Goal: Information Seeking & Learning: Learn about a topic

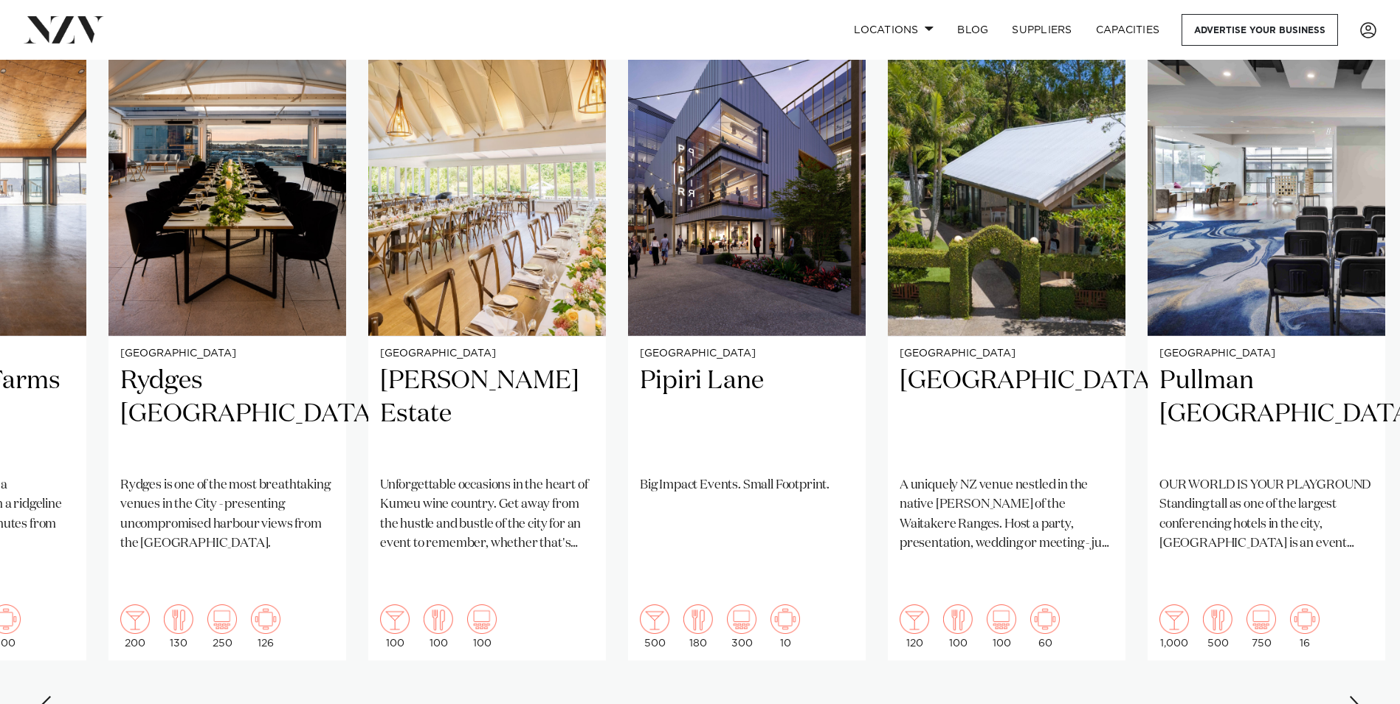
scroll to position [1098, 0]
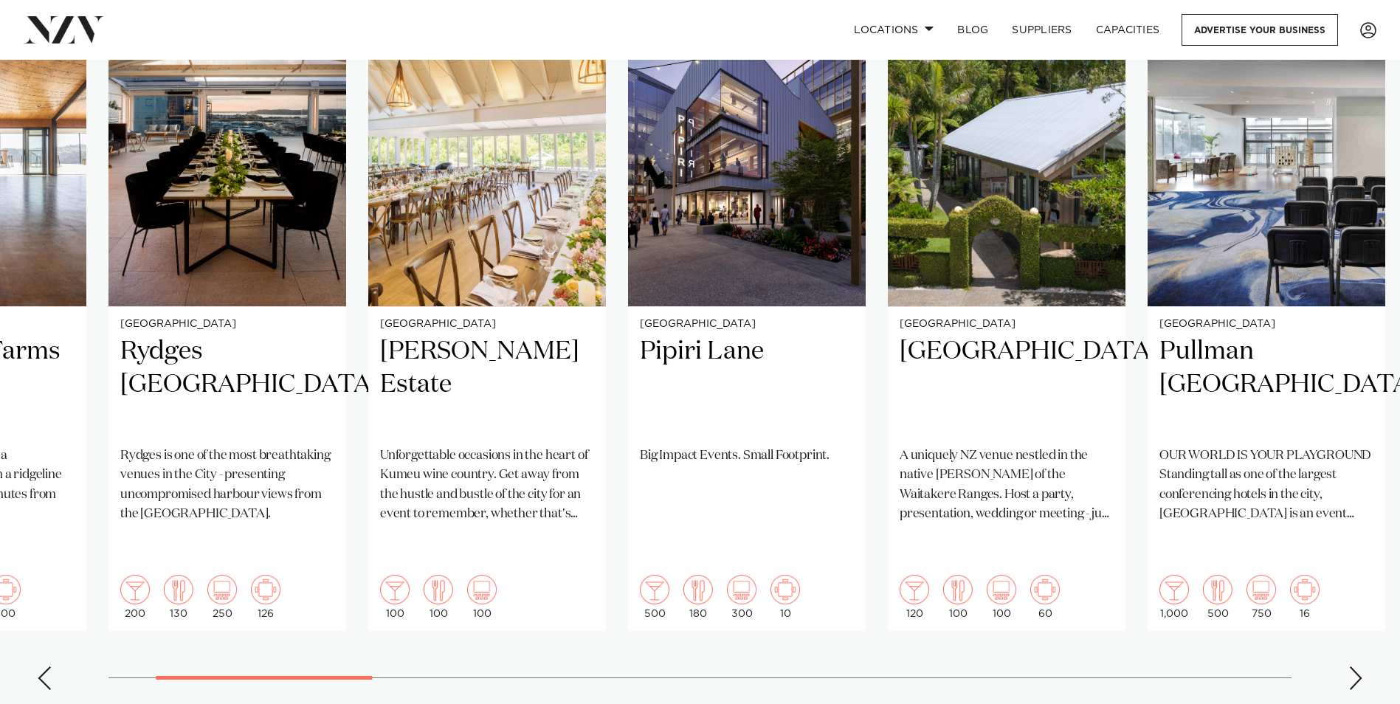
click at [1356, 666] on div "Next slide" at bounding box center [1355, 678] width 15 height 24
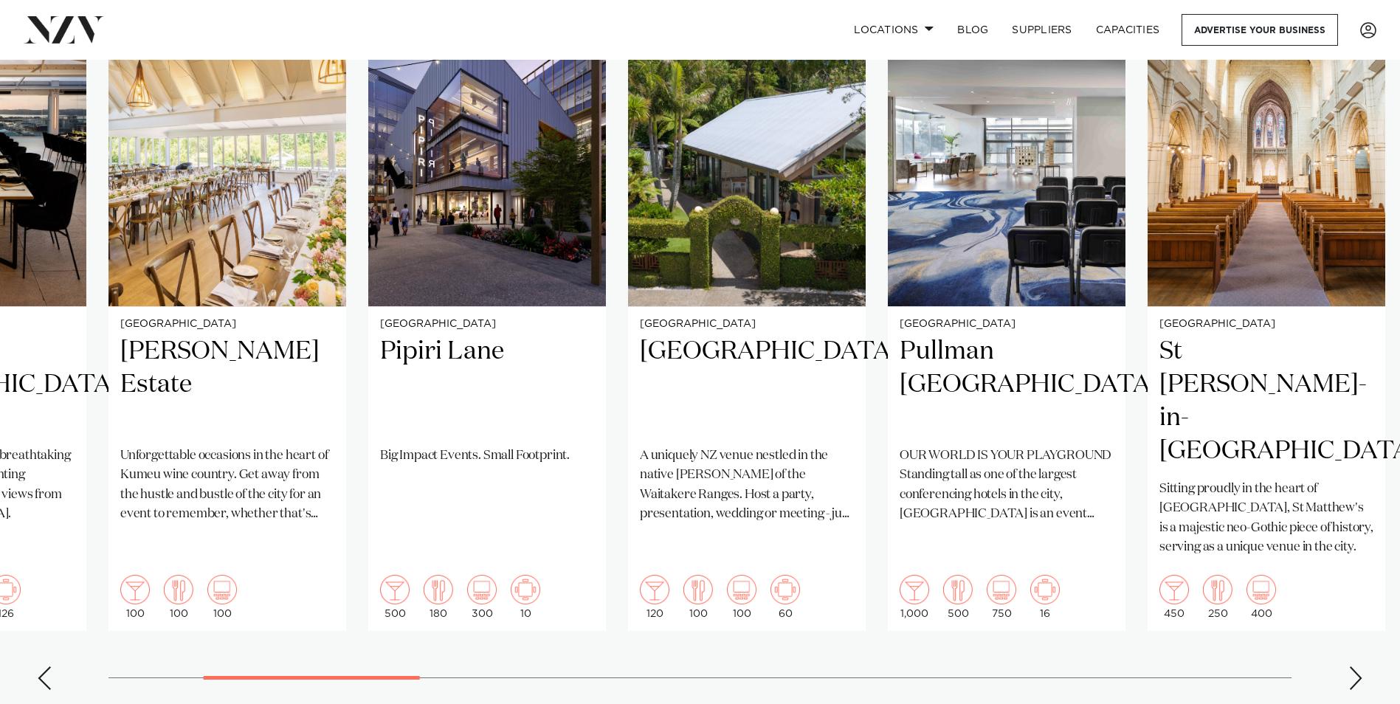
click at [1356, 666] on div "Next slide" at bounding box center [1355, 678] width 15 height 24
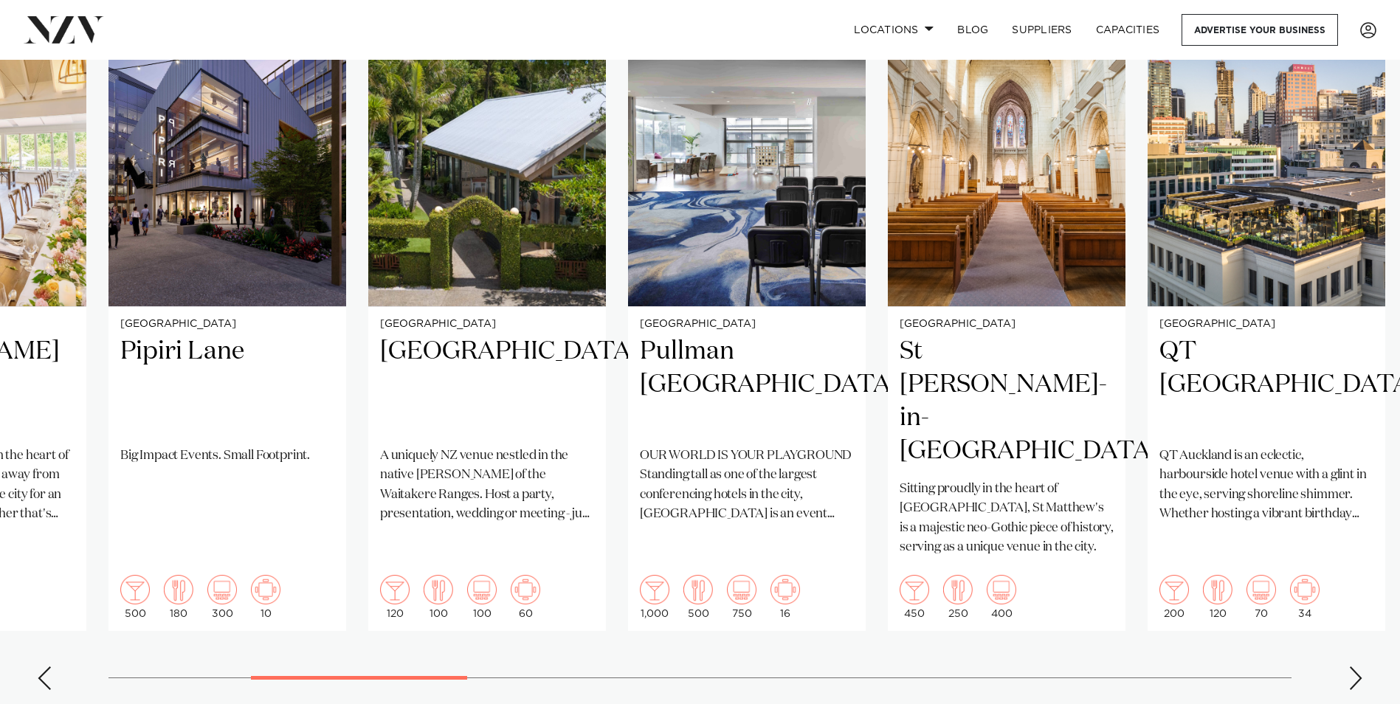
click at [1356, 666] on div "Next slide" at bounding box center [1355, 678] width 15 height 24
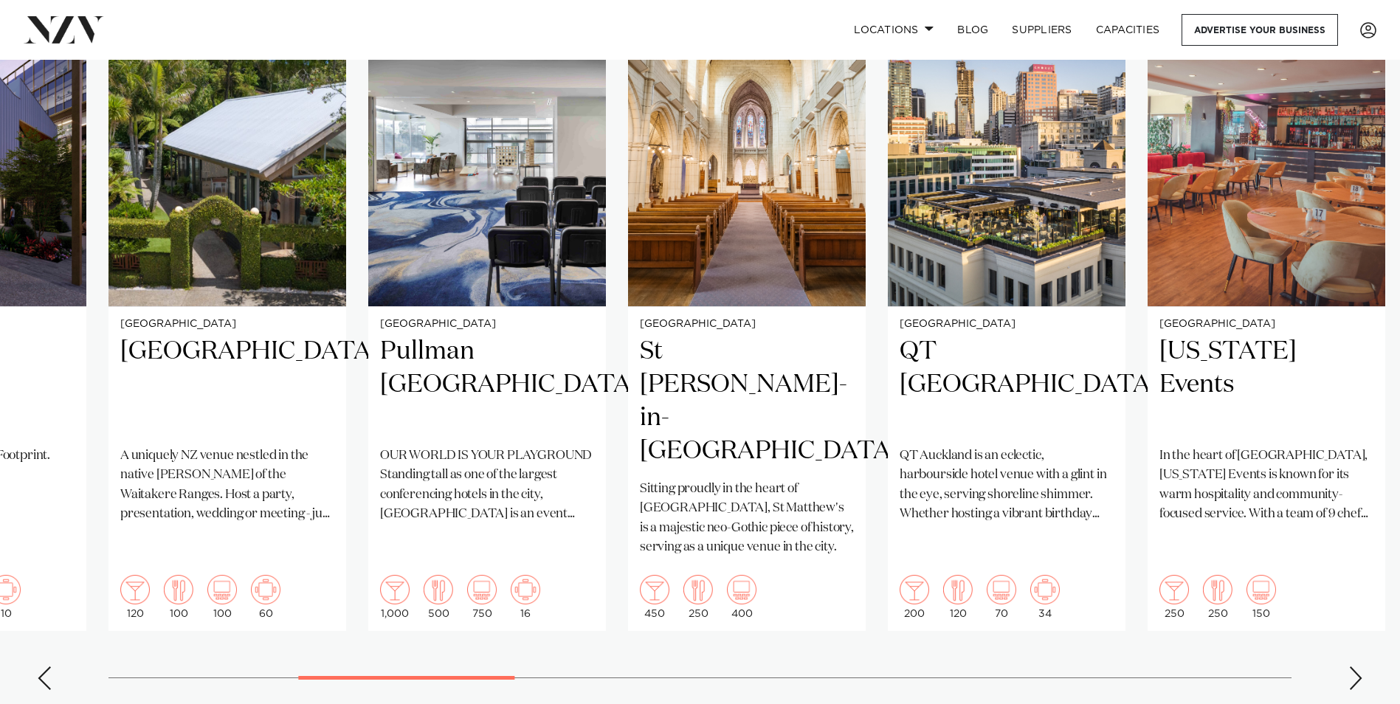
click at [1356, 666] on div "Next slide" at bounding box center [1355, 678] width 15 height 24
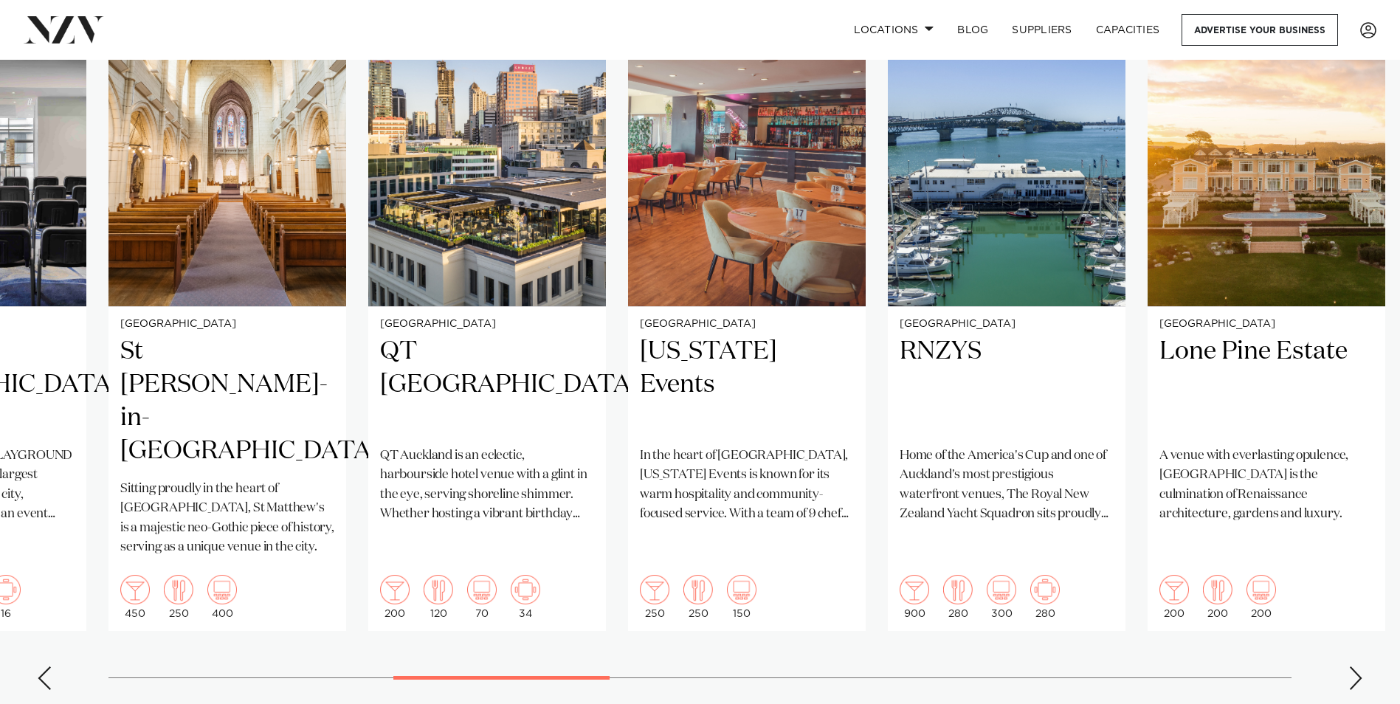
click at [1352, 666] on div "Next slide" at bounding box center [1355, 678] width 15 height 24
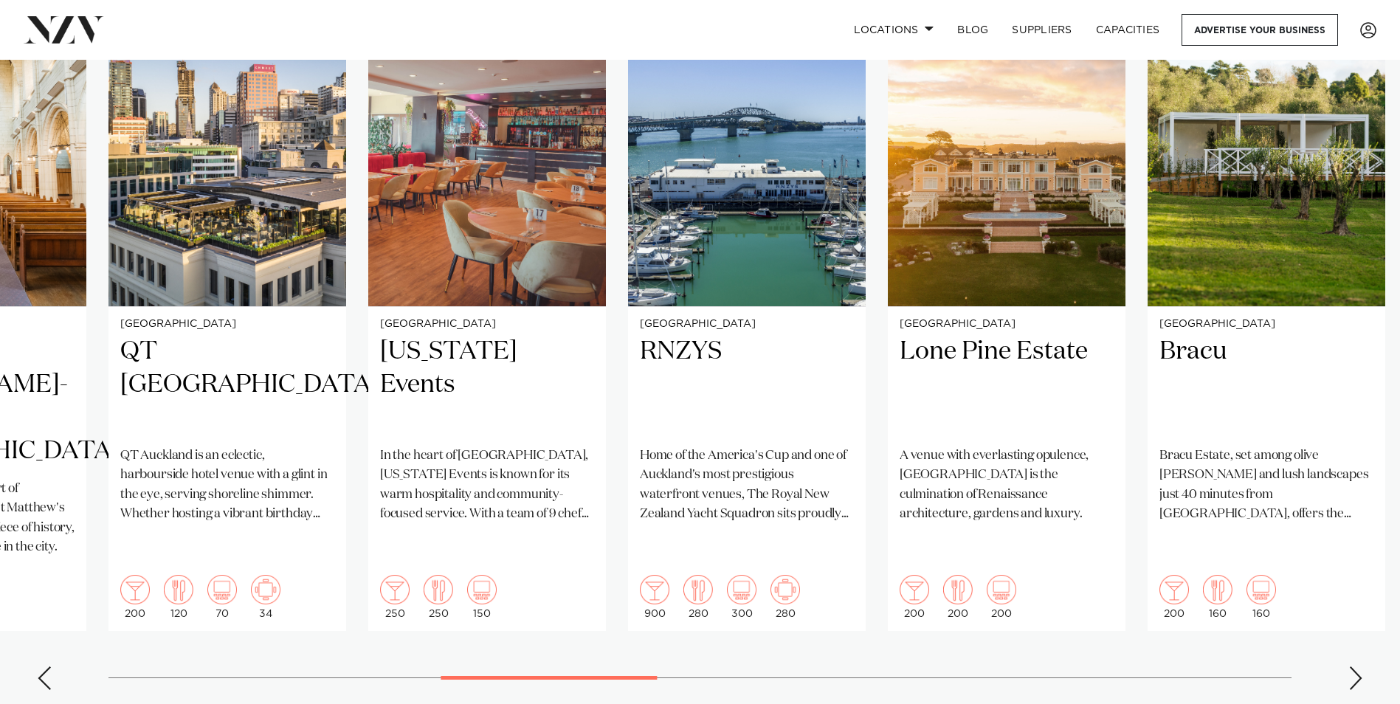
click at [1357, 666] on div "Next slide" at bounding box center [1355, 678] width 15 height 24
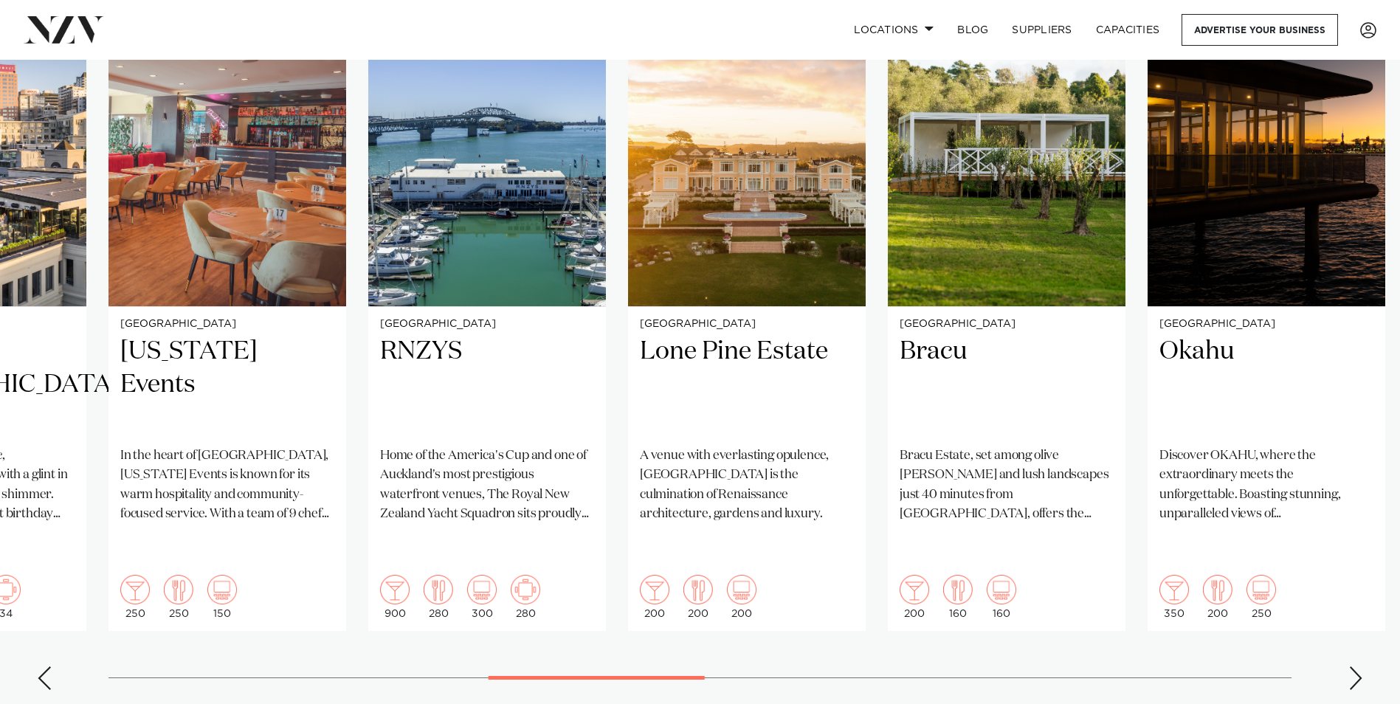
click at [1357, 666] on div "Next slide" at bounding box center [1355, 678] width 15 height 24
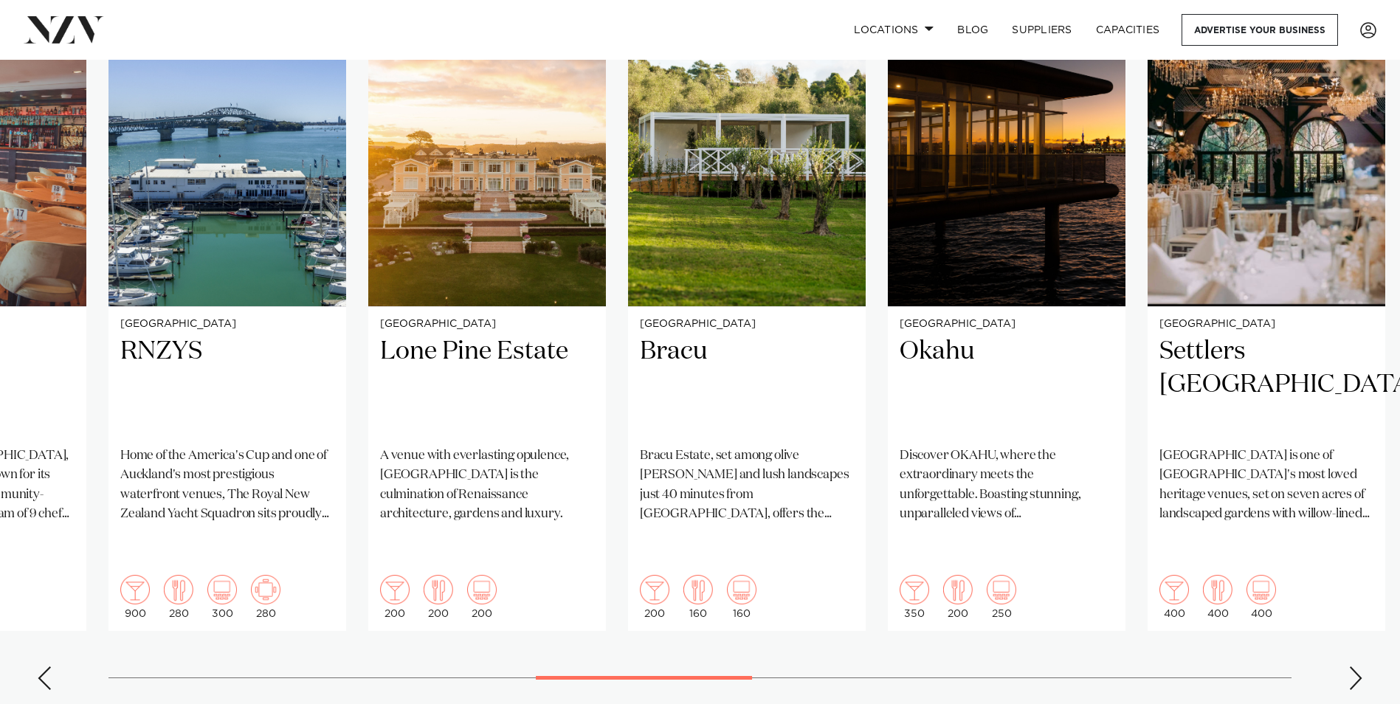
click at [1357, 666] on div "Next slide" at bounding box center [1355, 678] width 15 height 24
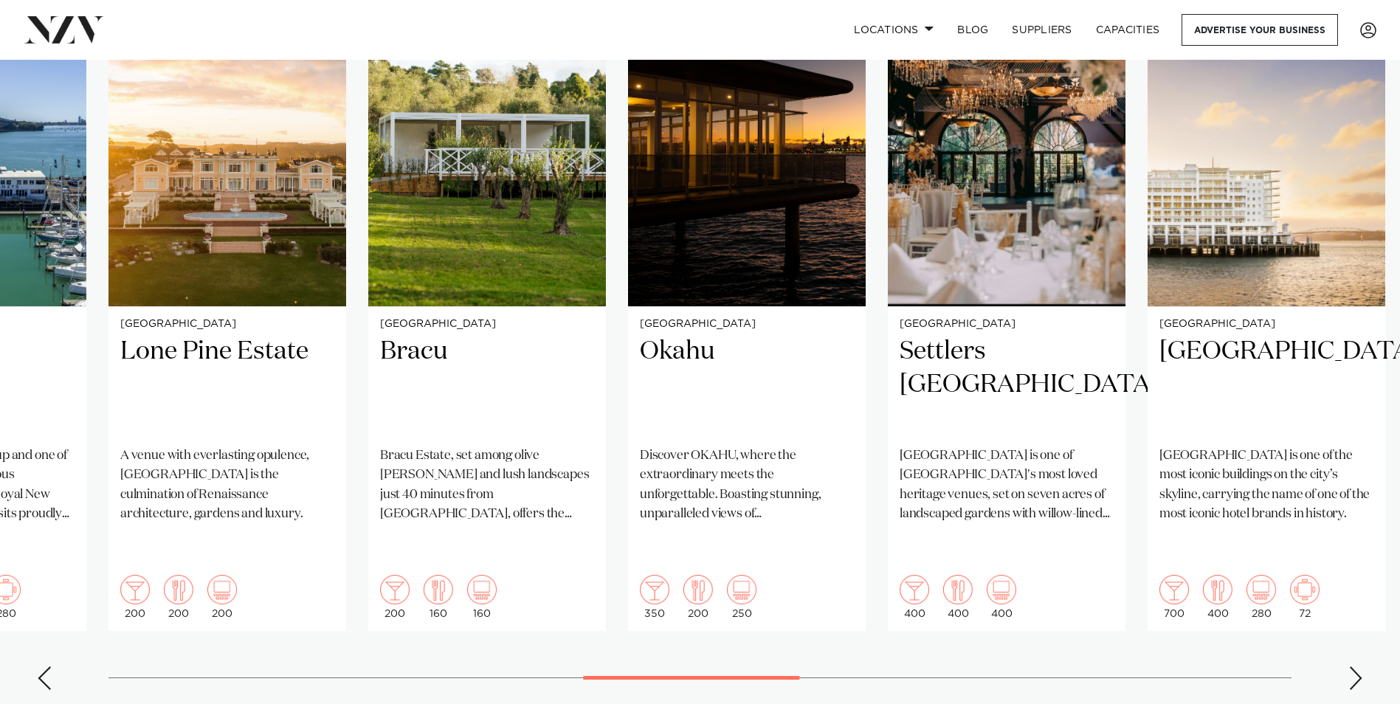
click at [1352, 666] on div "Next slide" at bounding box center [1355, 678] width 15 height 24
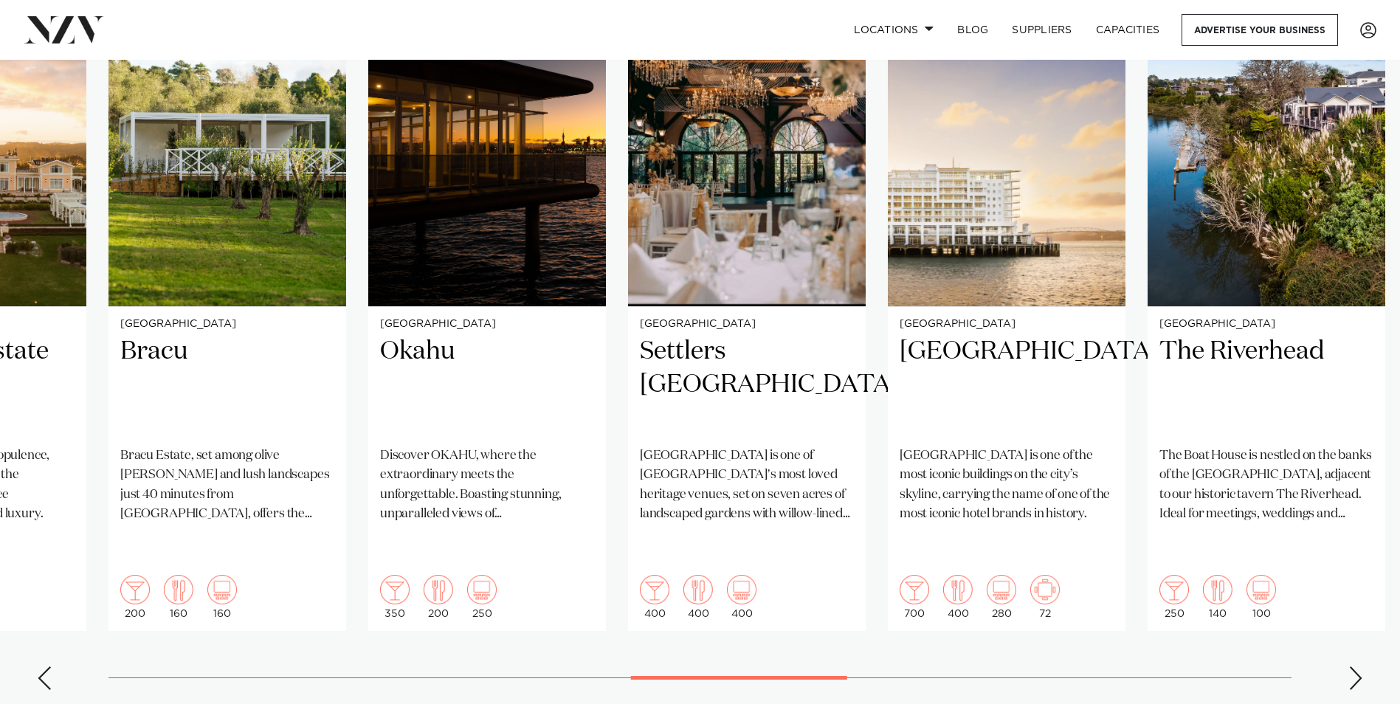
click at [1352, 666] on div "Next slide" at bounding box center [1355, 678] width 15 height 24
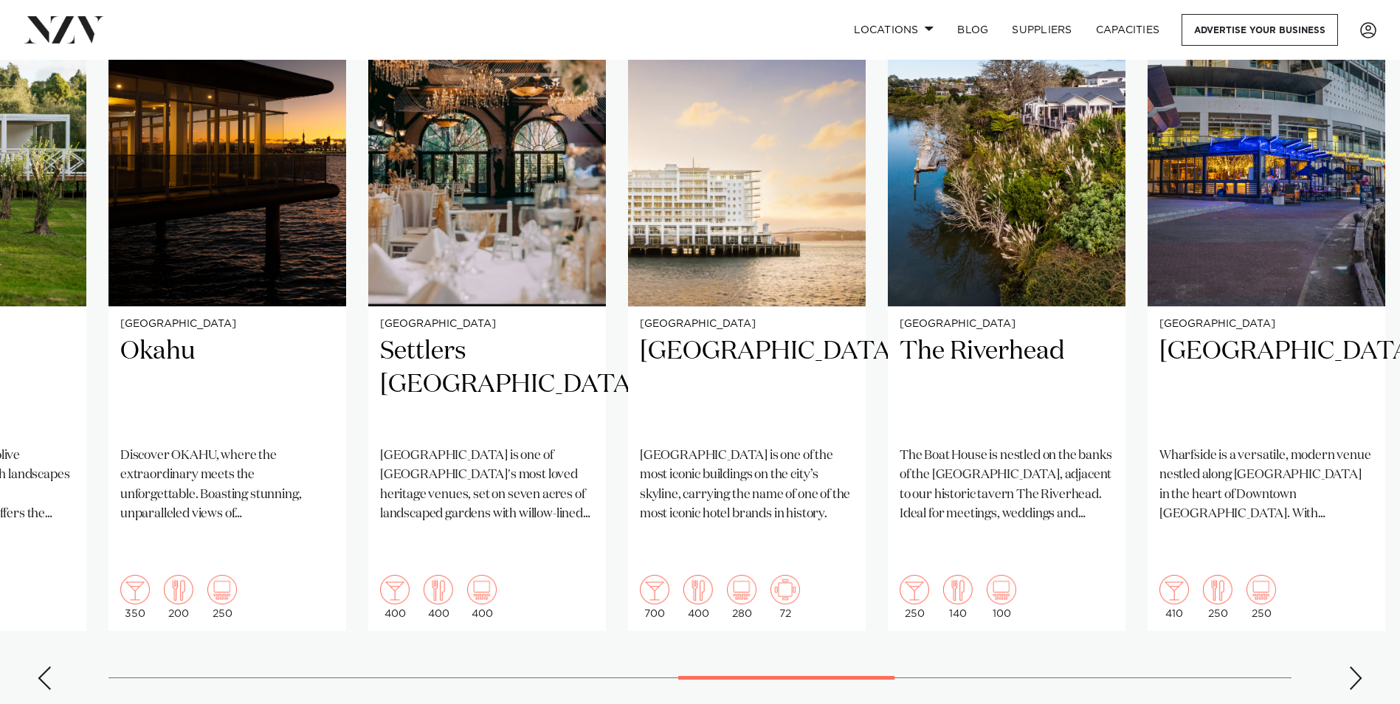
click at [1352, 666] on div "Next slide" at bounding box center [1355, 678] width 15 height 24
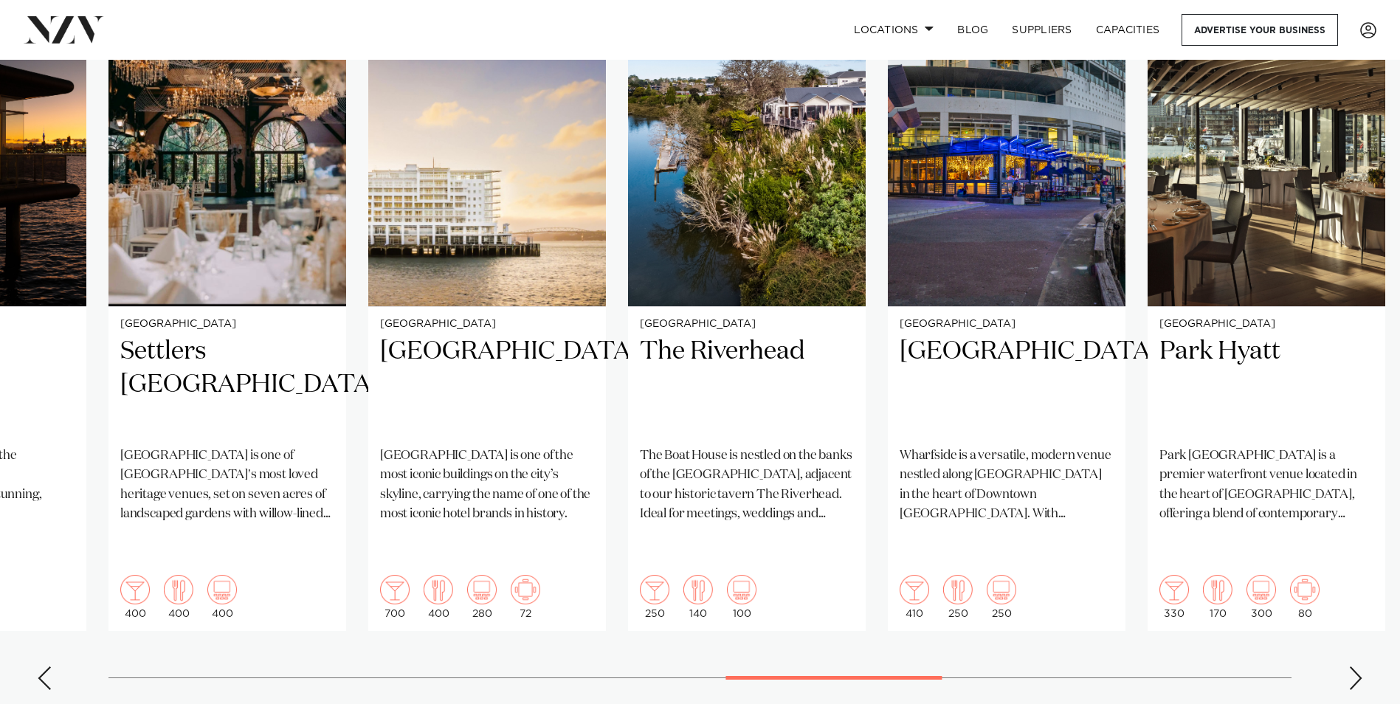
click at [1352, 666] on div "Next slide" at bounding box center [1355, 678] width 15 height 24
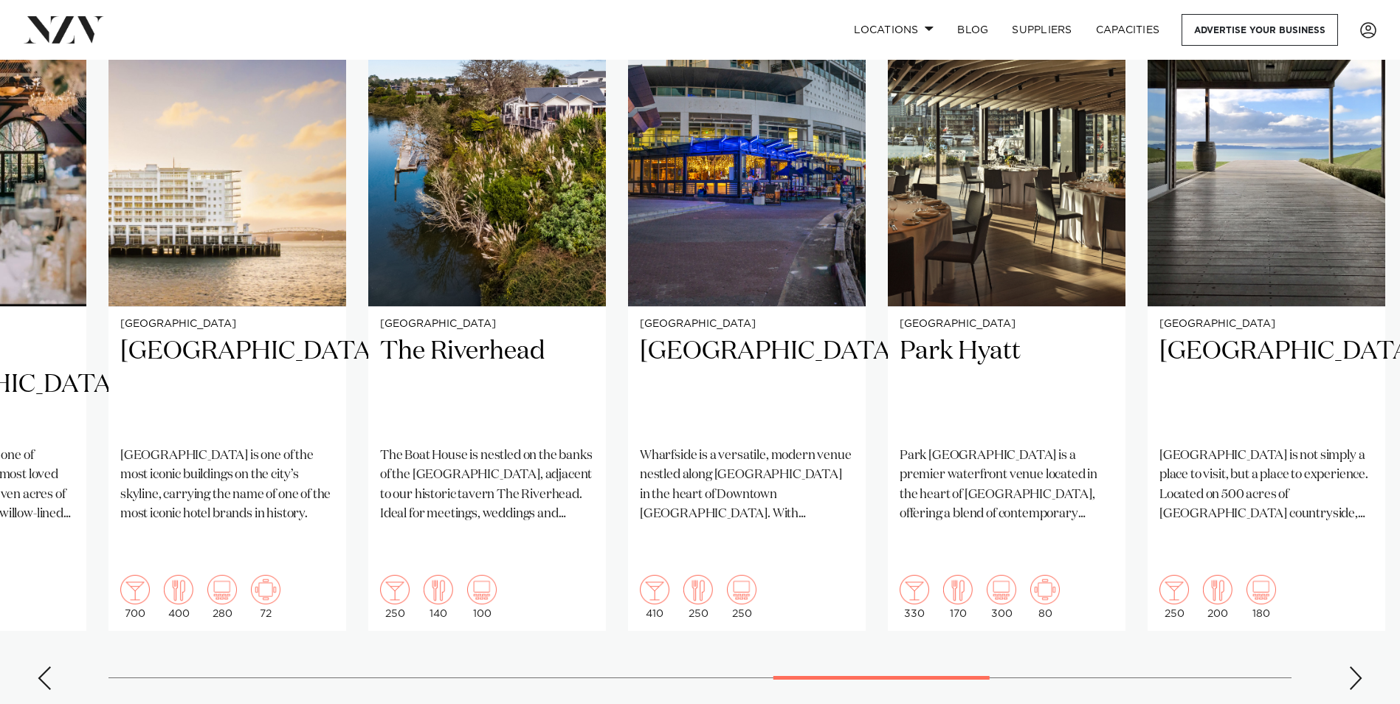
click at [1352, 666] on div "Next slide" at bounding box center [1355, 678] width 15 height 24
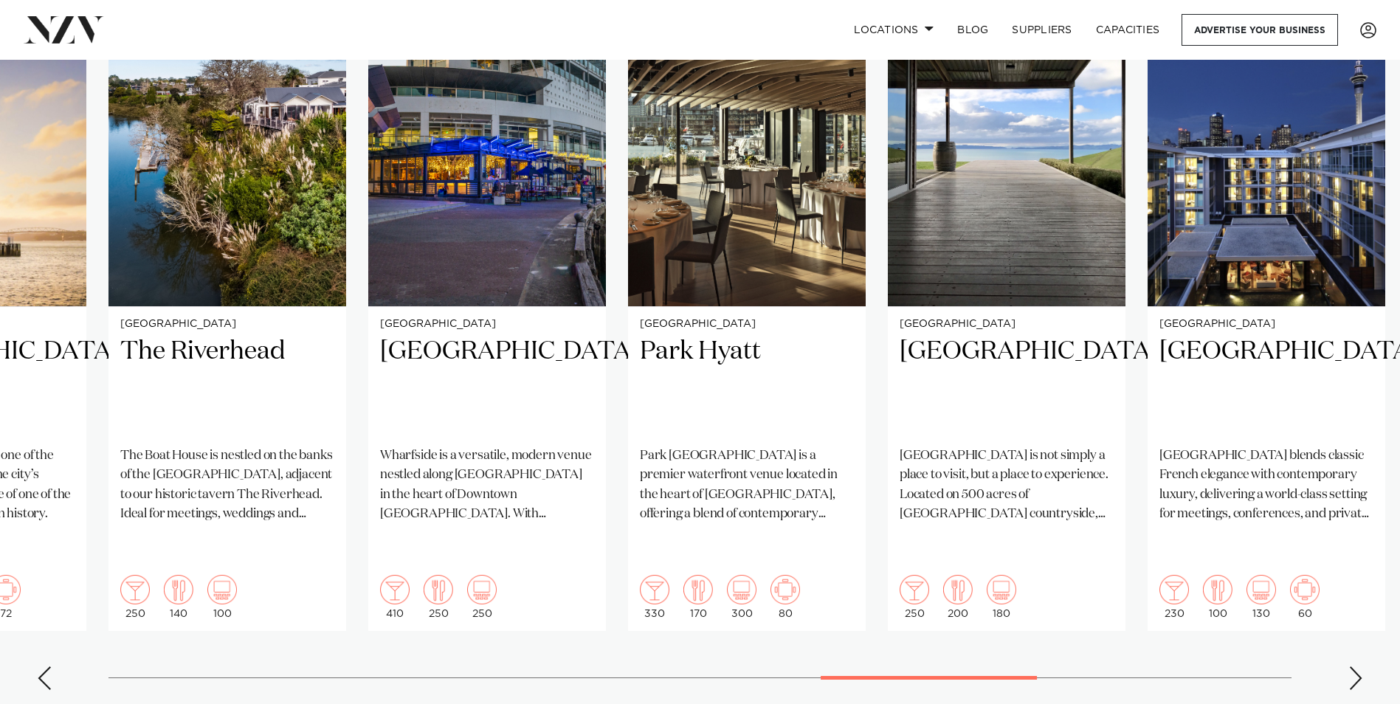
click at [1352, 666] on div "Next slide" at bounding box center [1355, 678] width 15 height 24
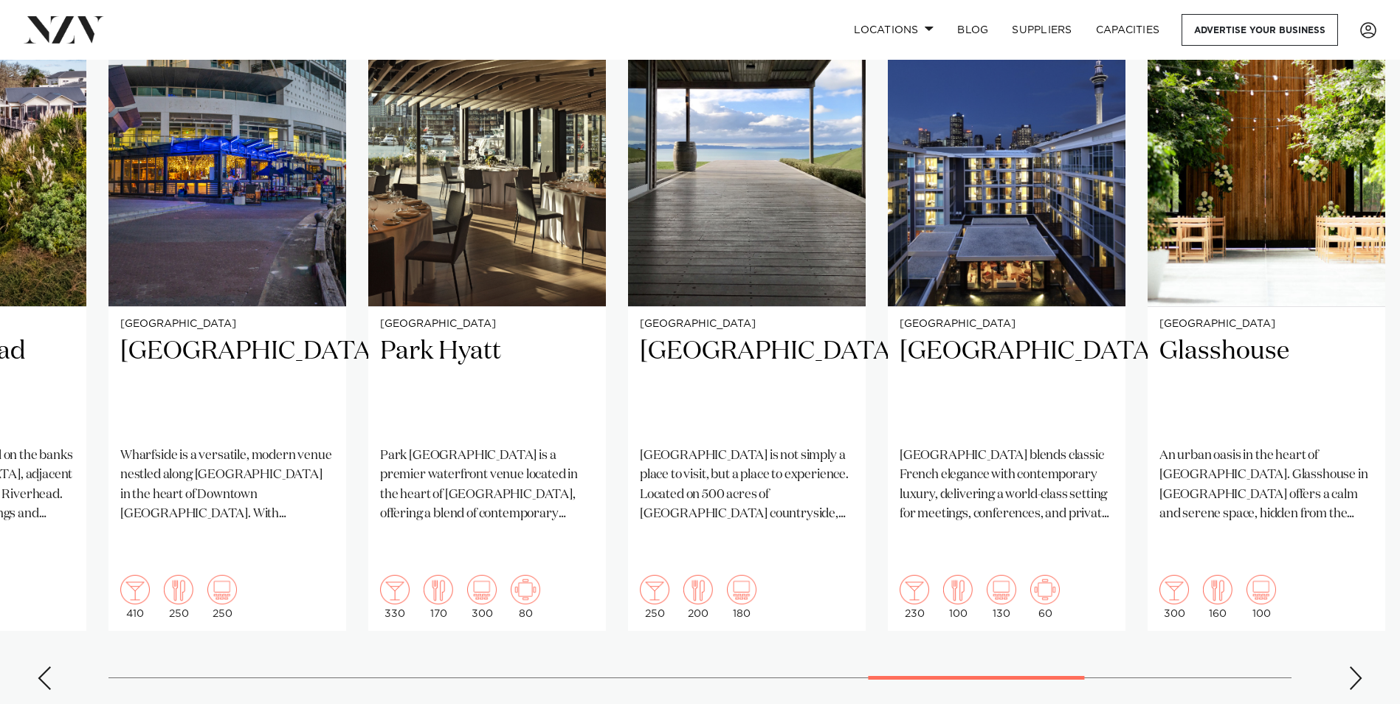
click at [1352, 666] on div "Next slide" at bounding box center [1355, 678] width 15 height 24
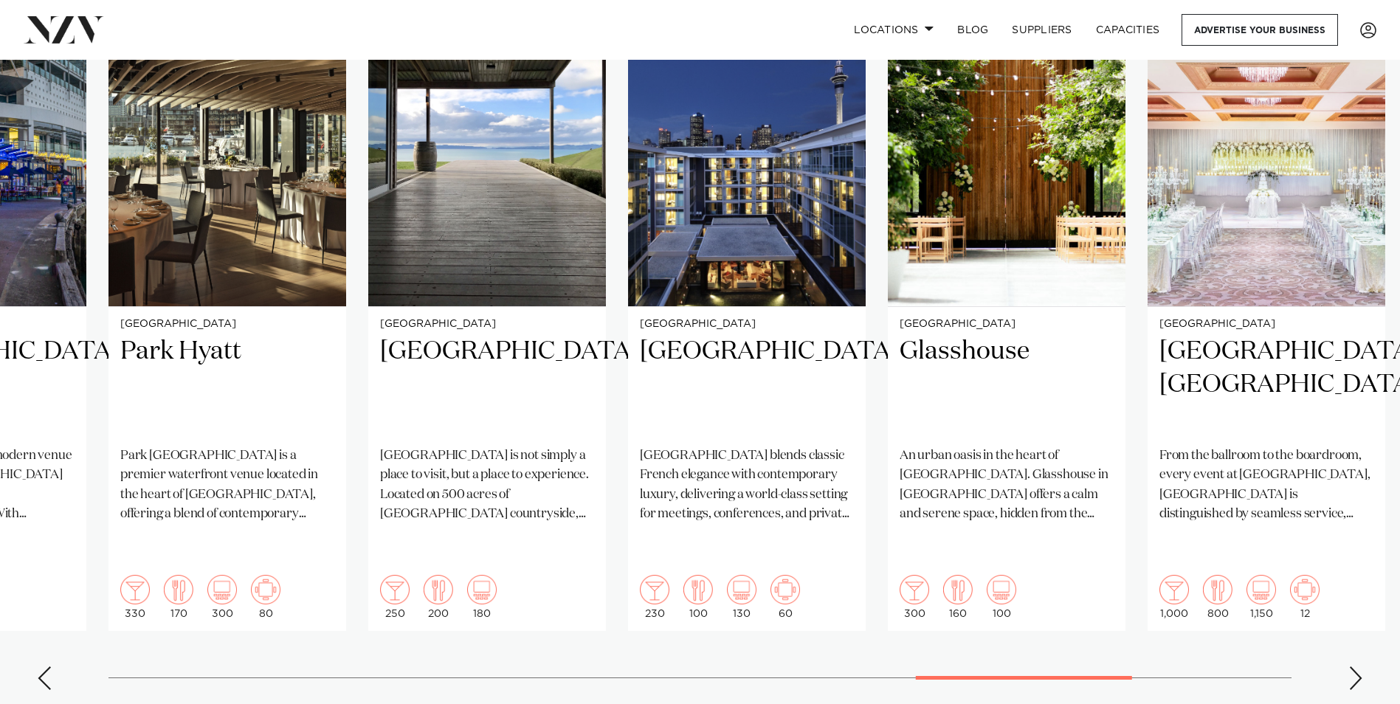
click at [1352, 666] on div "Next slide" at bounding box center [1355, 678] width 15 height 24
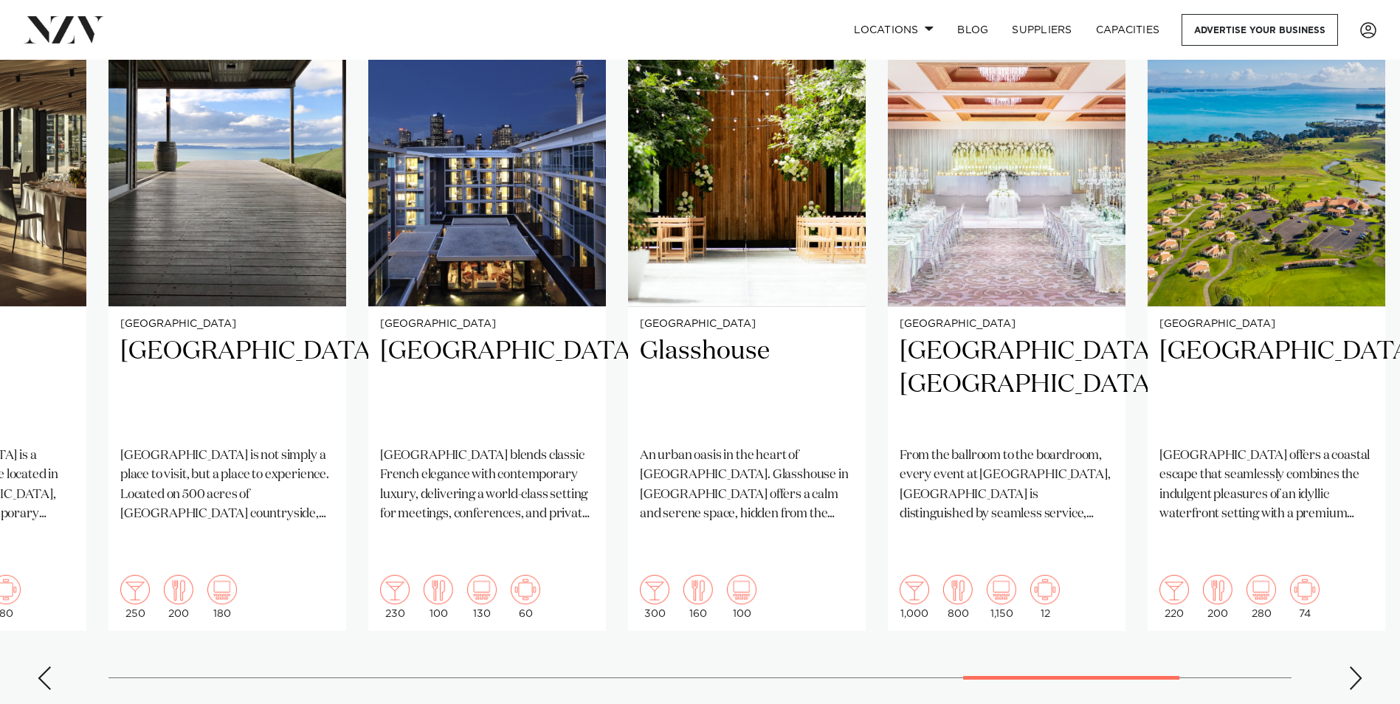
click at [1352, 666] on div "Next slide" at bounding box center [1355, 678] width 15 height 24
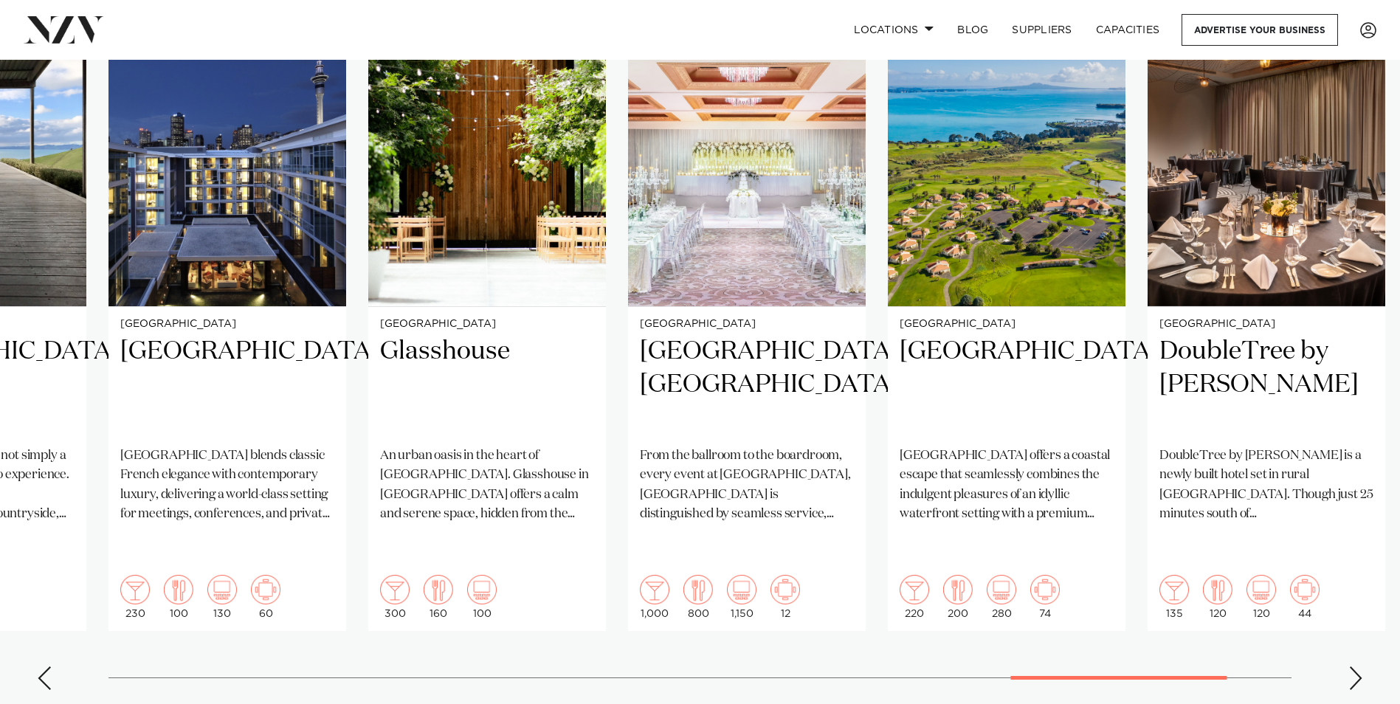
click at [1352, 666] on div "Next slide" at bounding box center [1355, 678] width 15 height 24
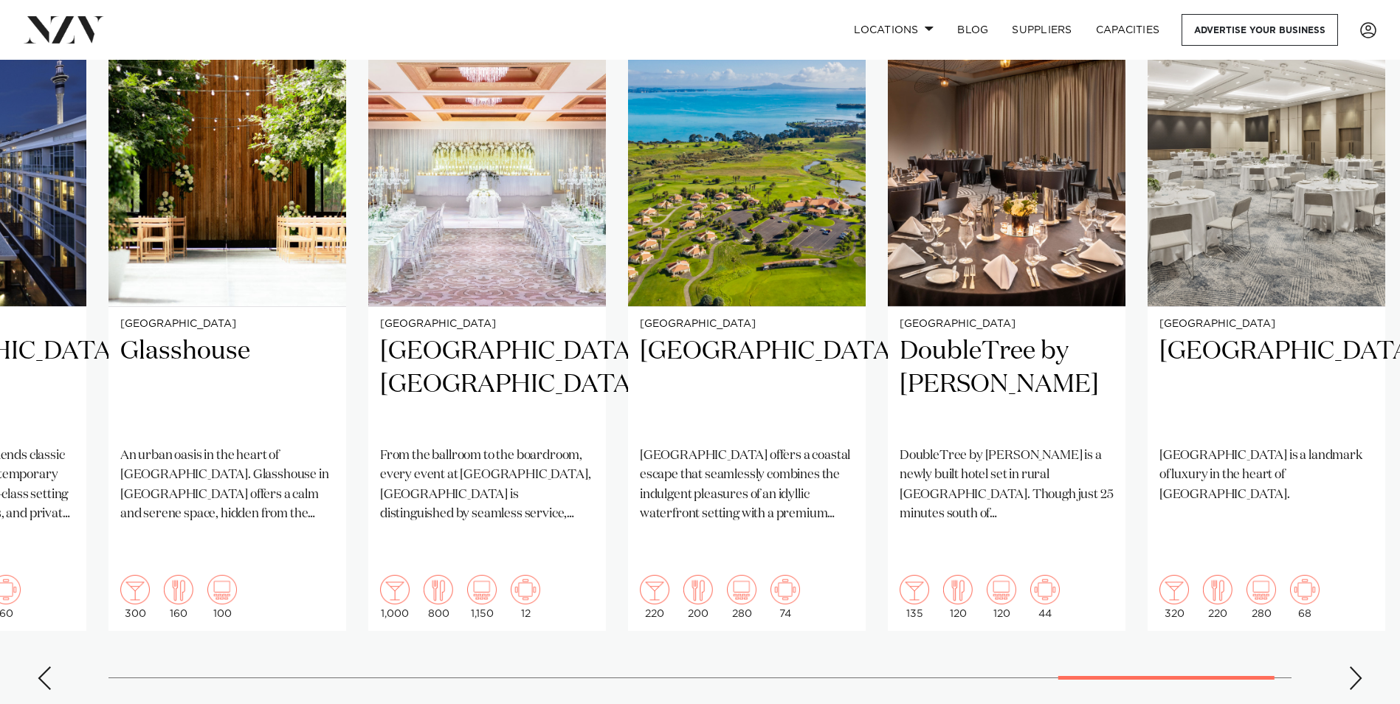
click at [1352, 666] on div "Next slide" at bounding box center [1355, 678] width 15 height 24
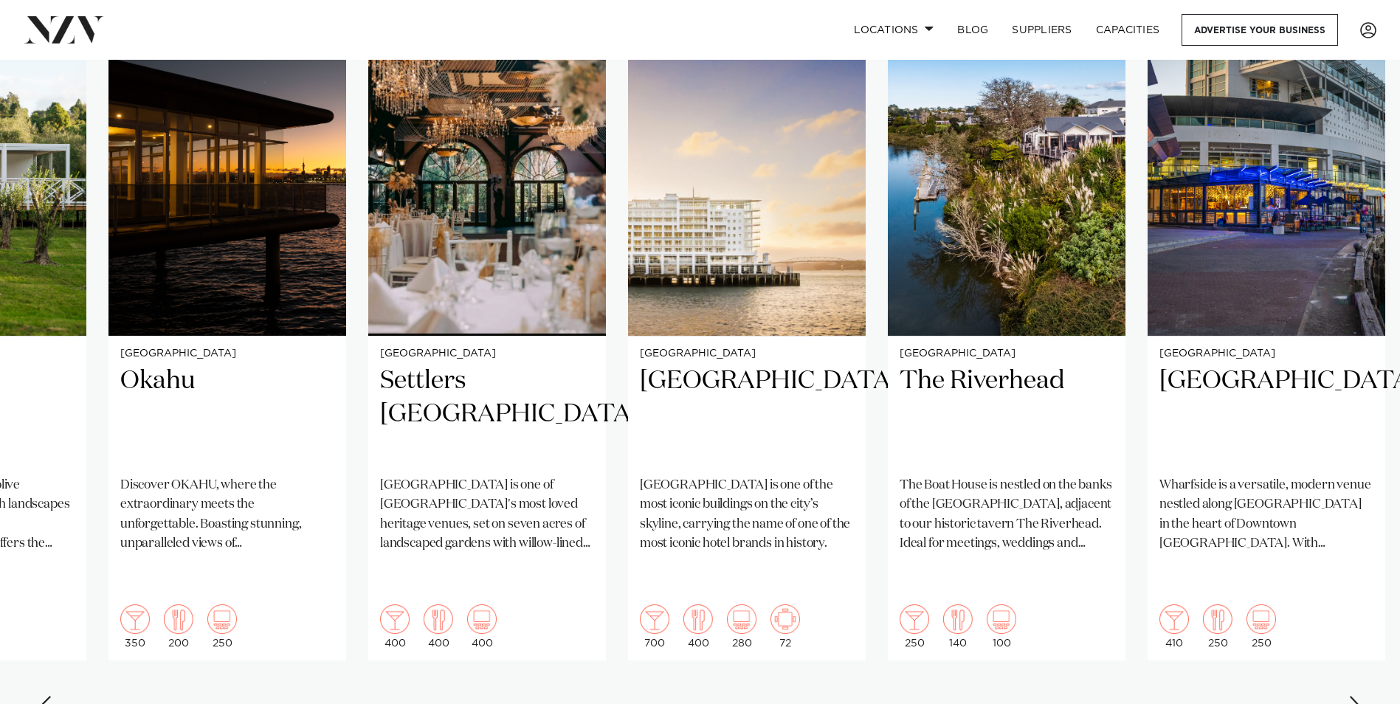
scroll to position [1009, 0]
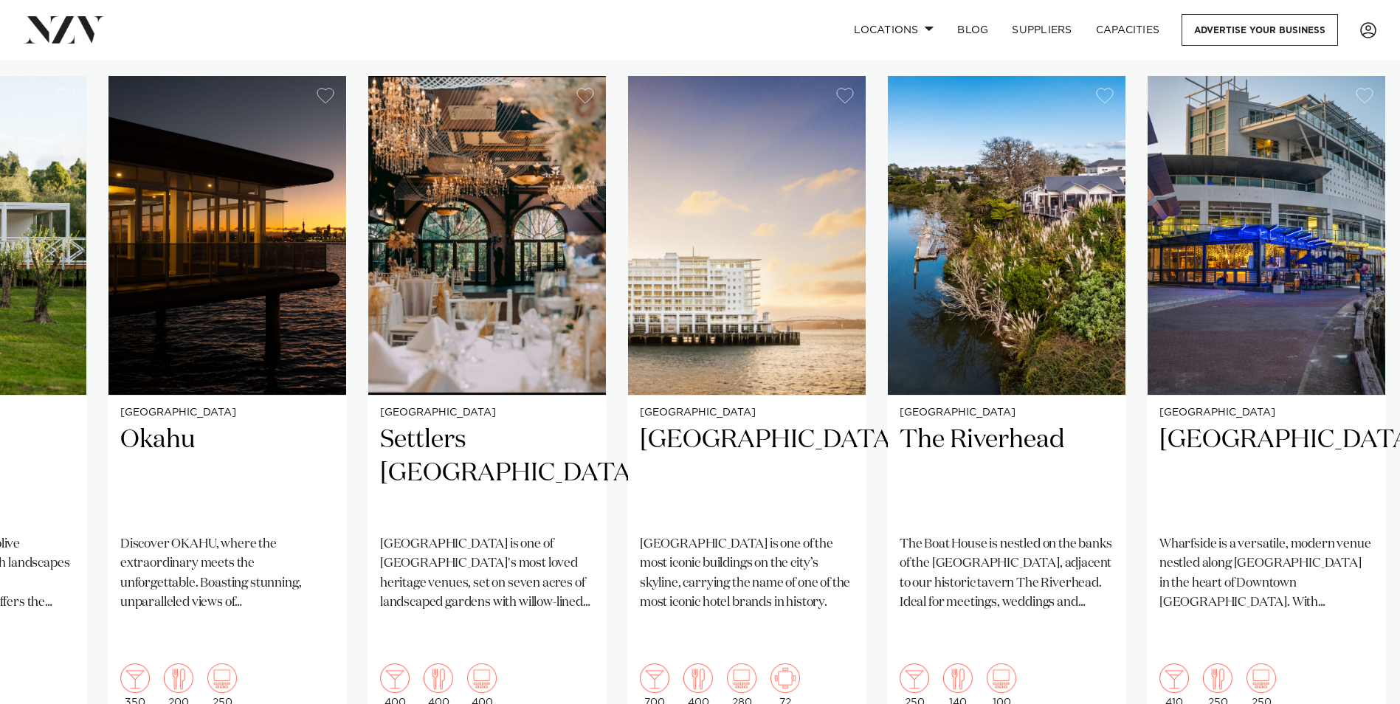
click at [1398, 694] on swiper-container "Auckland Vanderosa Farms Vanderosa Farms is a breathtaking venue set on a ridge…" at bounding box center [700, 433] width 1400 height 714
click at [1398, 695] on swiper-container "Auckland Vanderosa Farms Vanderosa Farms is a breathtaking venue set on a ridge…" at bounding box center [700, 433] width 1400 height 714
click at [1399, 695] on swiper-container "Auckland Vanderosa Farms Vanderosa Farms is a breathtaking venue set on a ridge…" at bounding box center [700, 433] width 1400 height 714
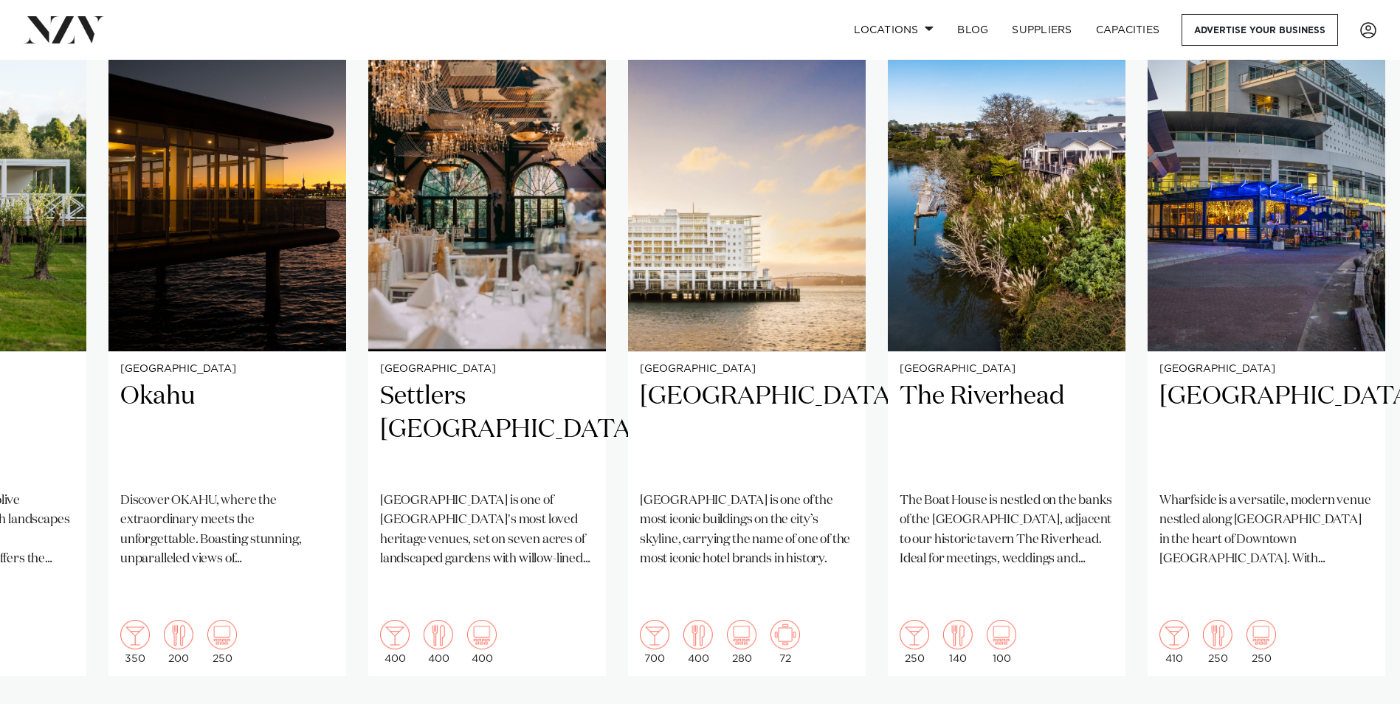
scroll to position [1068, 0]
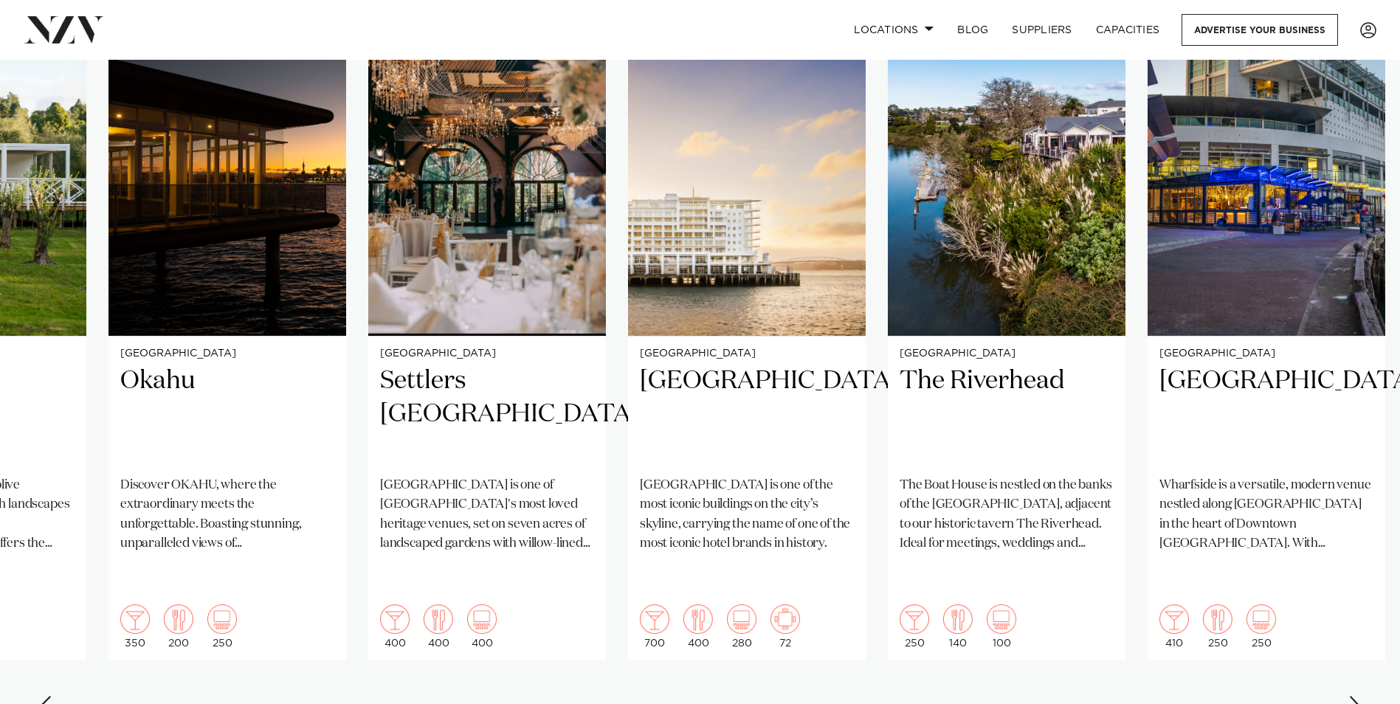
click at [1349, 696] on div "Next slide" at bounding box center [1355, 708] width 15 height 24
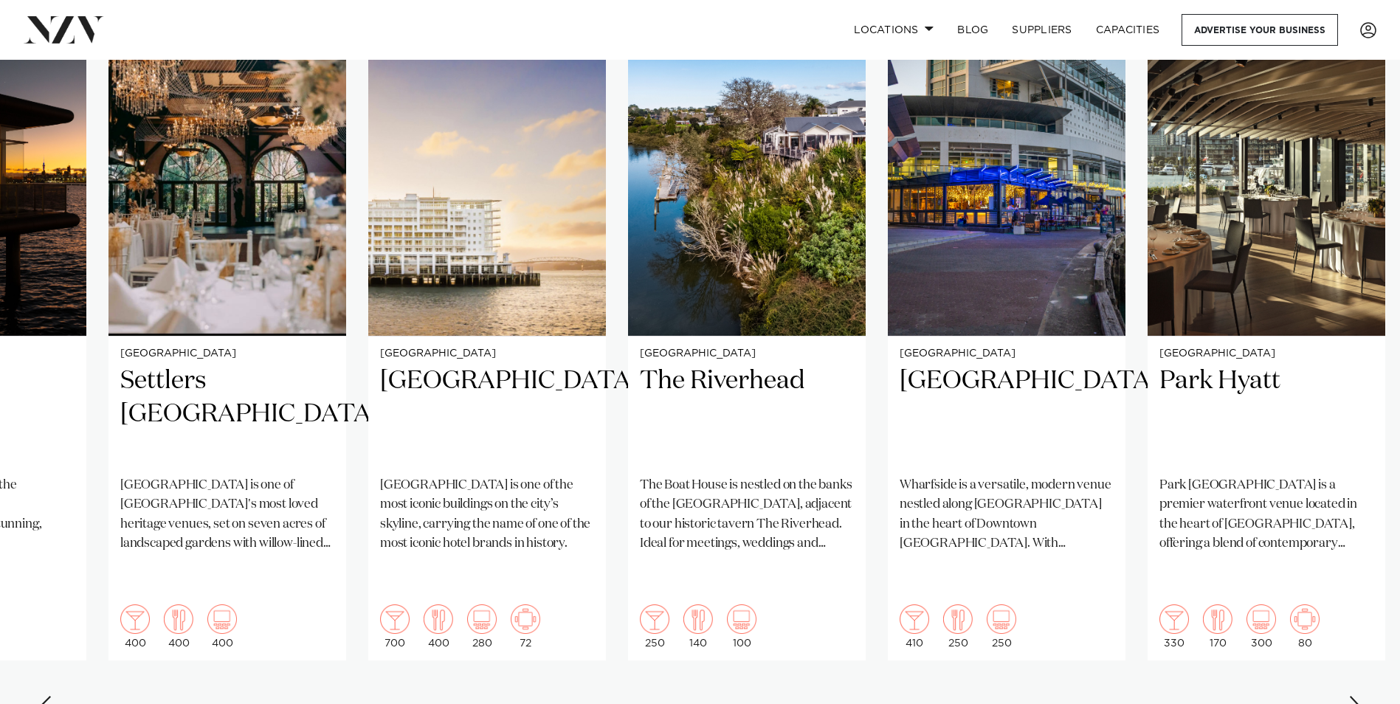
click at [1349, 696] on div "Next slide" at bounding box center [1355, 708] width 15 height 24
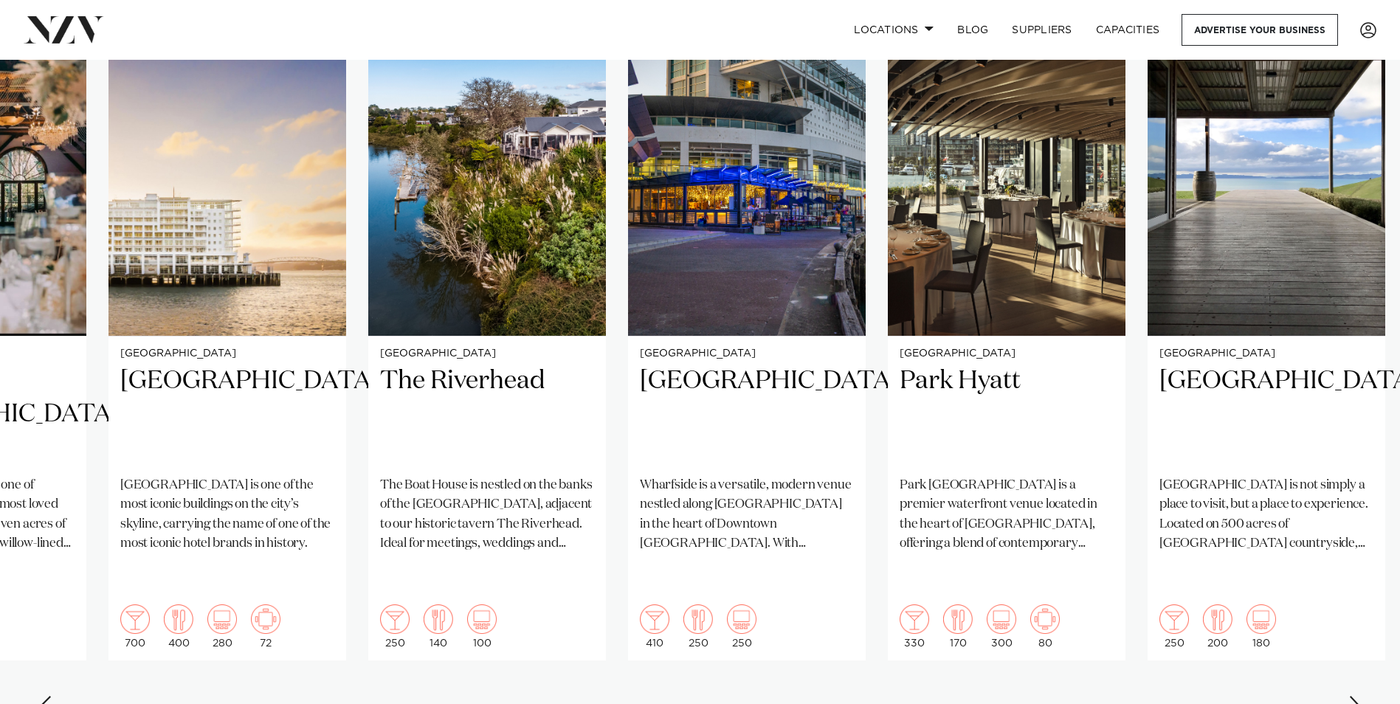
click at [1349, 696] on div "Next slide" at bounding box center [1355, 708] width 15 height 24
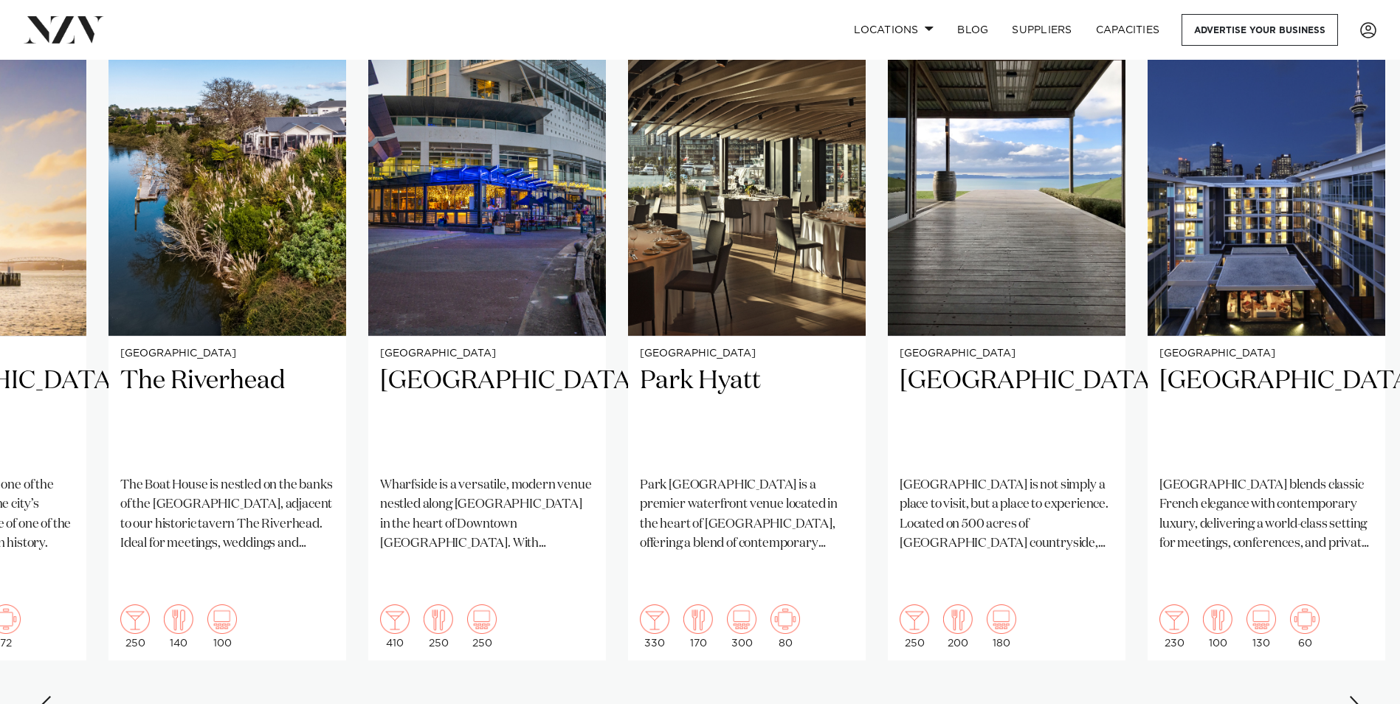
click at [1349, 696] on div "Next slide" at bounding box center [1355, 708] width 15 height 24
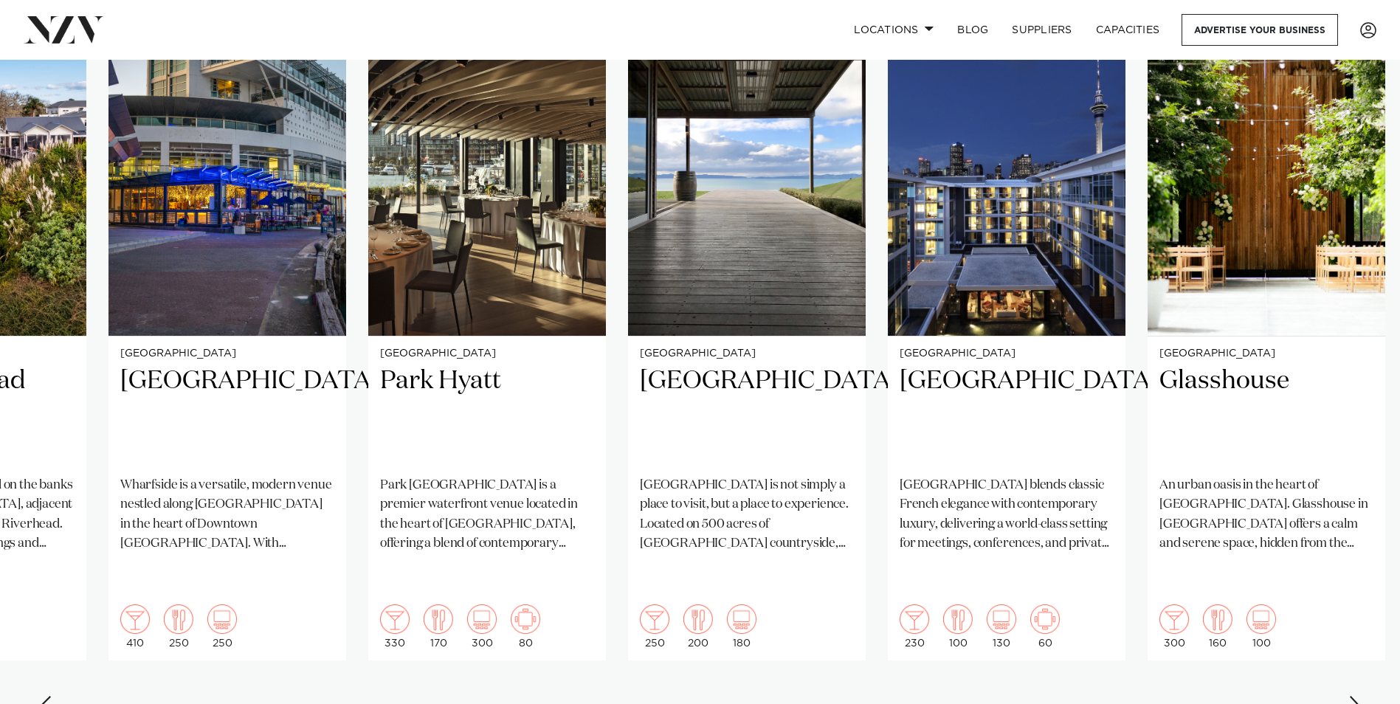
click at [1349, 696] on div "Next slide" at bounding box center [1355, 708] width 15 height 24
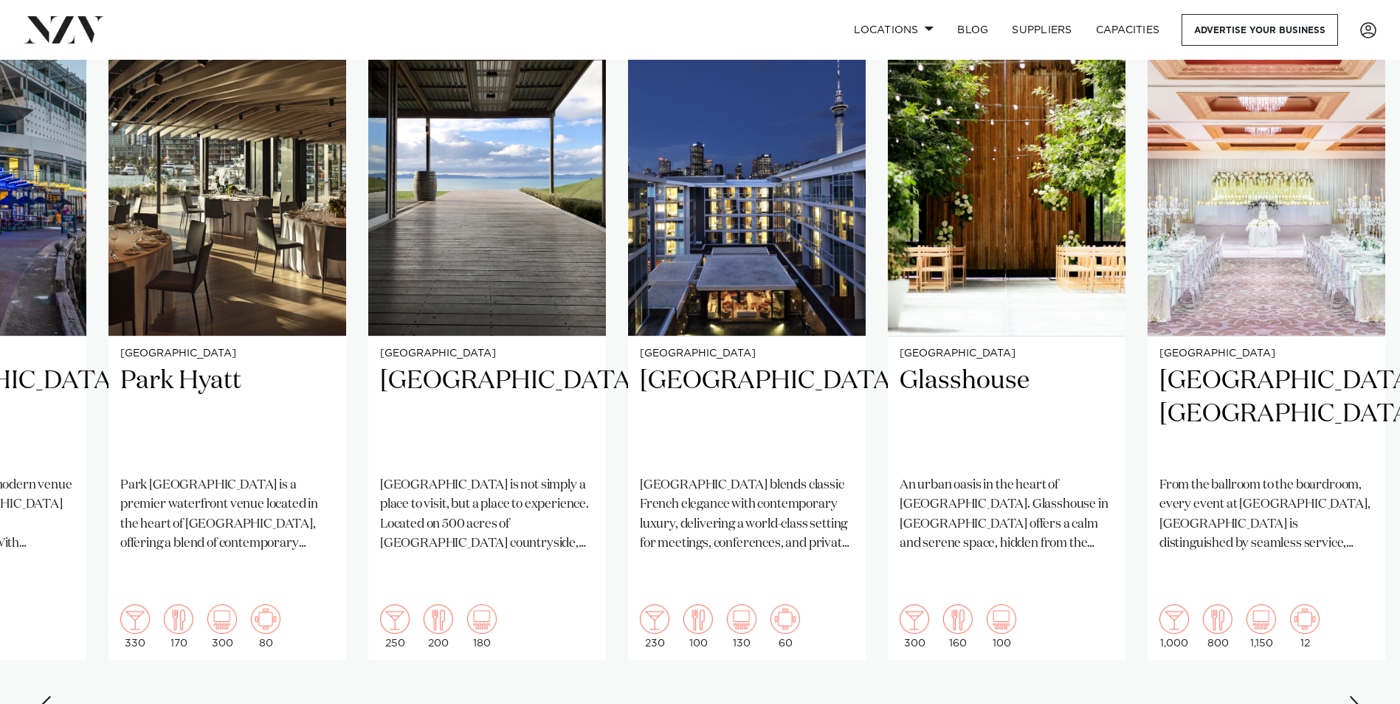
click at [1349, 696] on div "Next slide" at bounding box center [1355, 708] width 15 height 24
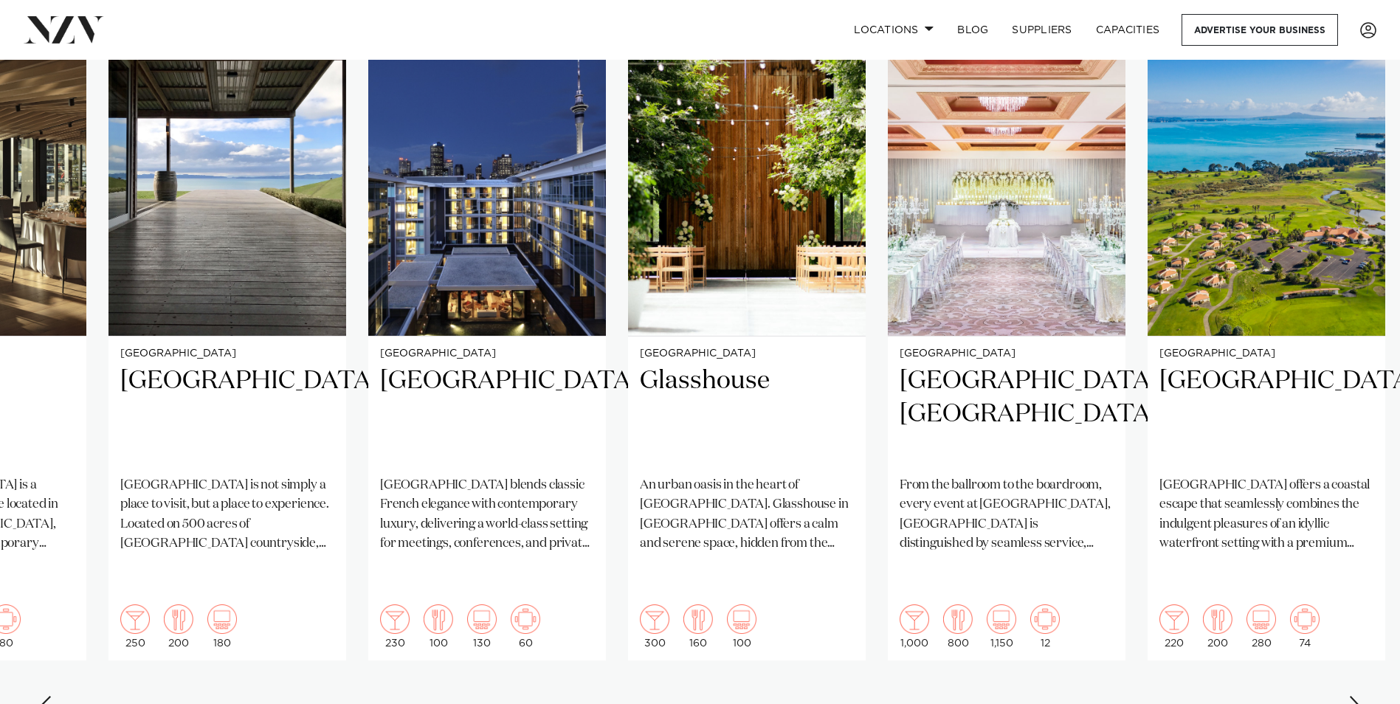
click at [1349, 696] on div "Next slide" at bounding box center [1355, 708] width 15 height 24
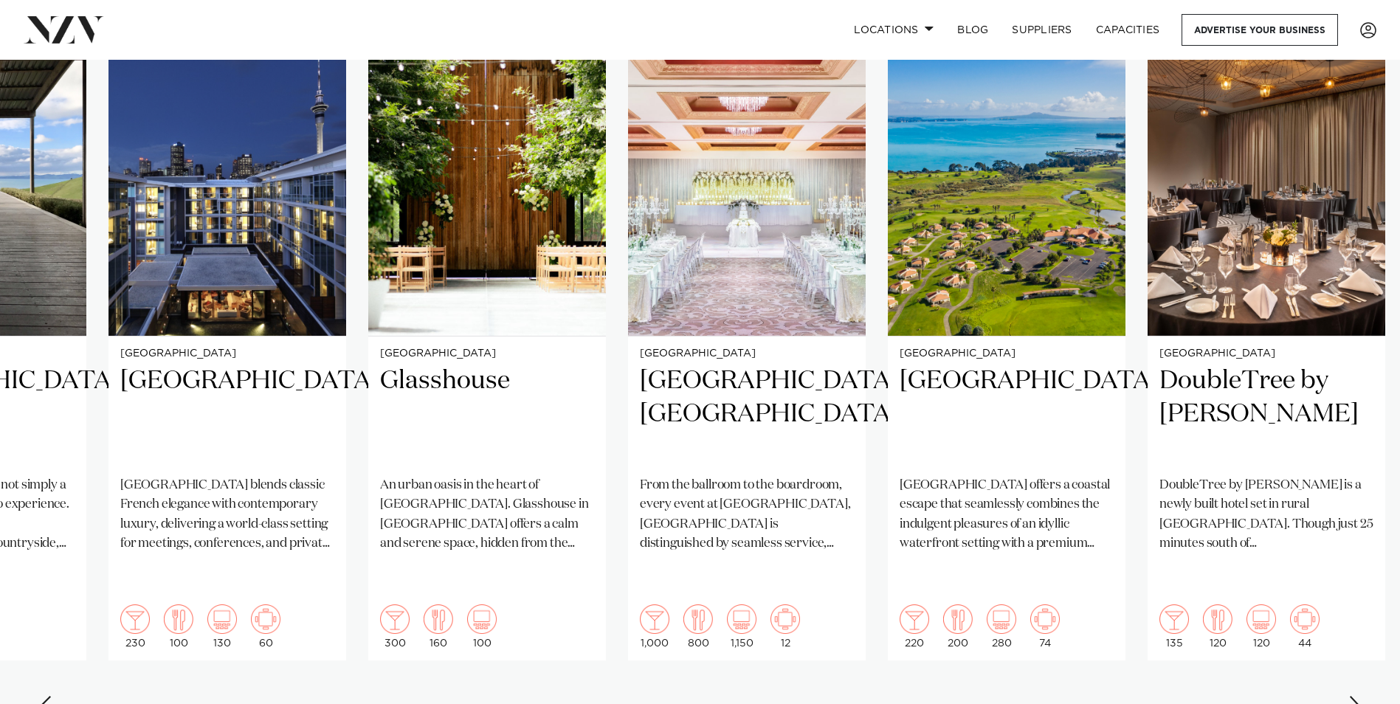
click at [1349, 696] on div "Next slide" at bounding box center [1355, 708] width 15 height 24
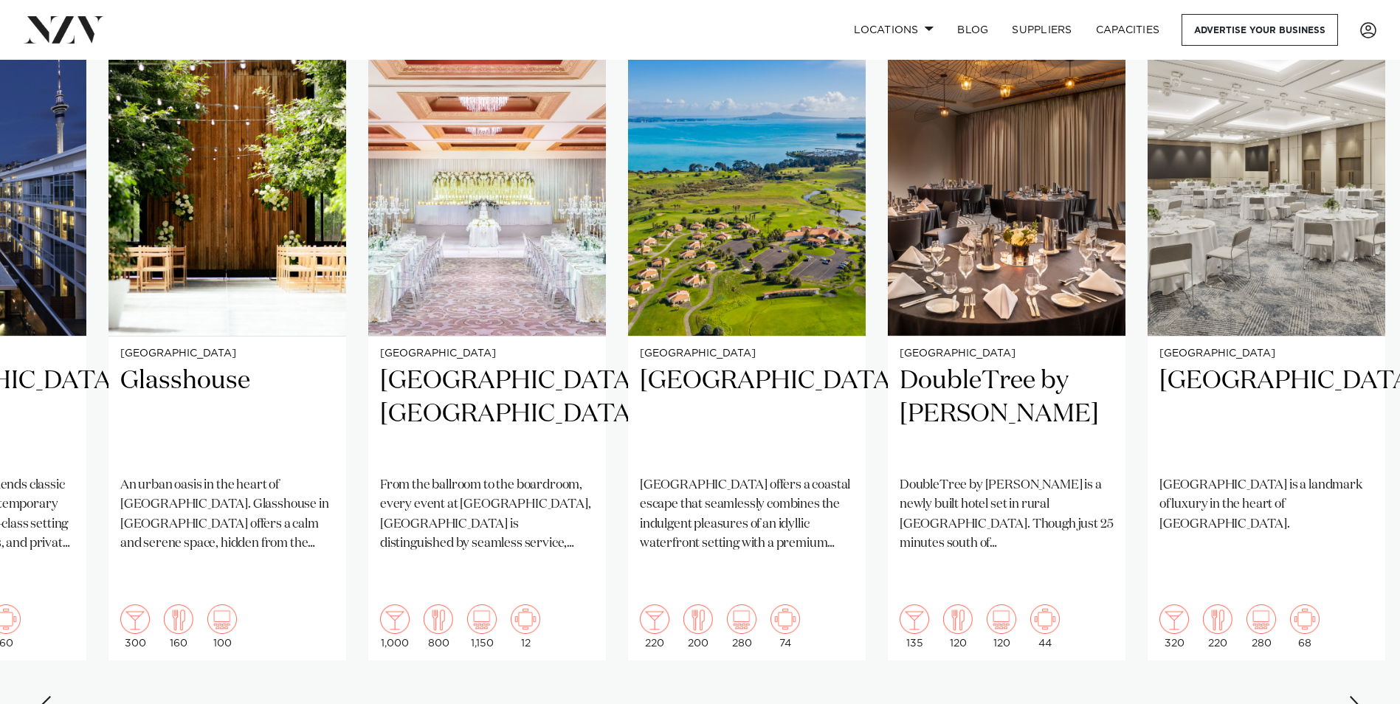
click at [1349, 696] on div "Next slide" at bounding box center [1355, 708] width 15 height 24
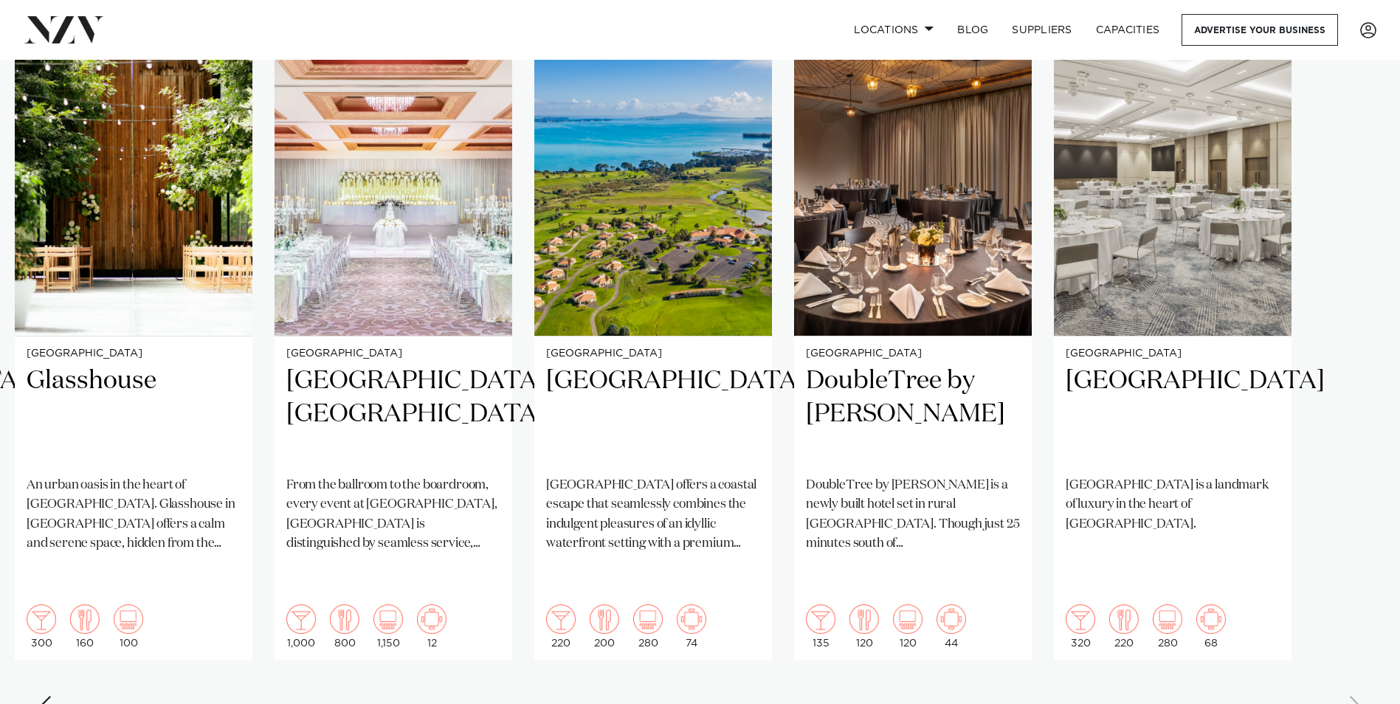
click at [1349, 660] on swiper-container "Auckland Vanderosa Farms Vanderosa Farms is a breathtaking venue set on a ridge…" at bounding box center [700, 374] width 1400 height 714
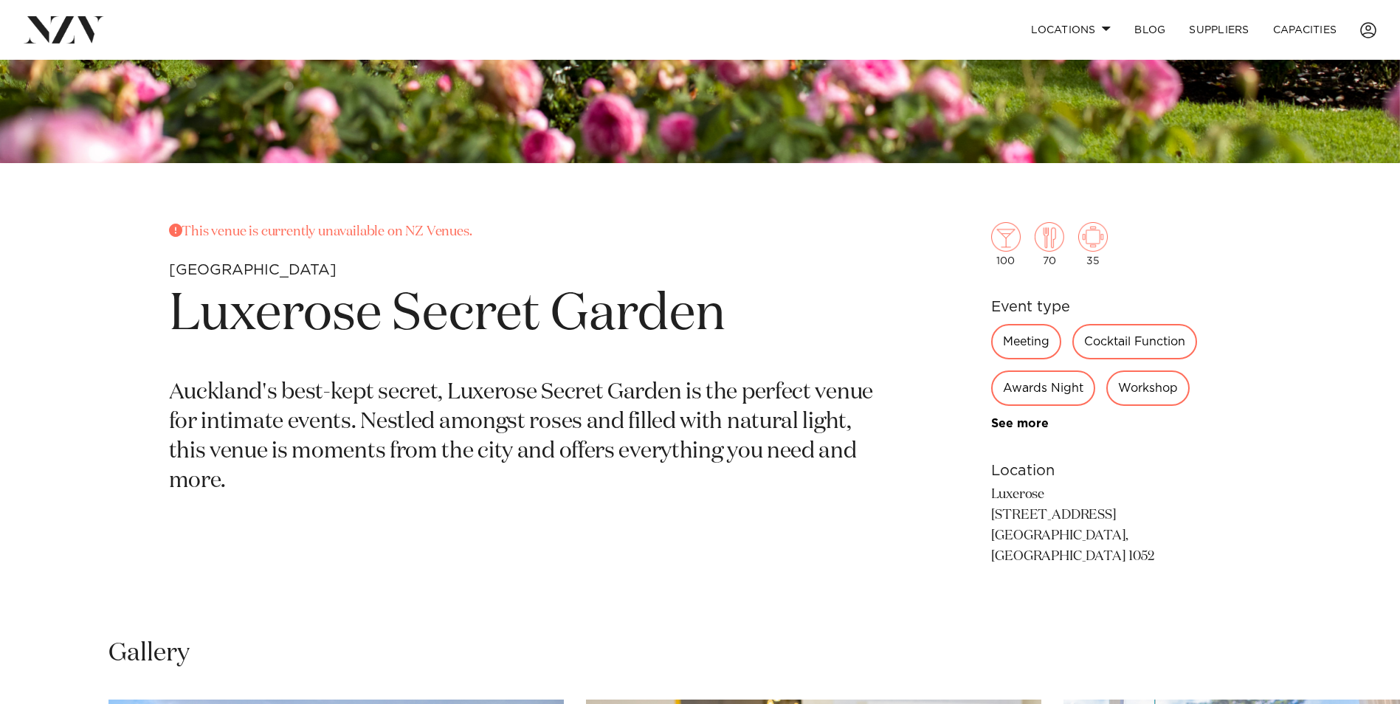
scroll to position [544, 0]
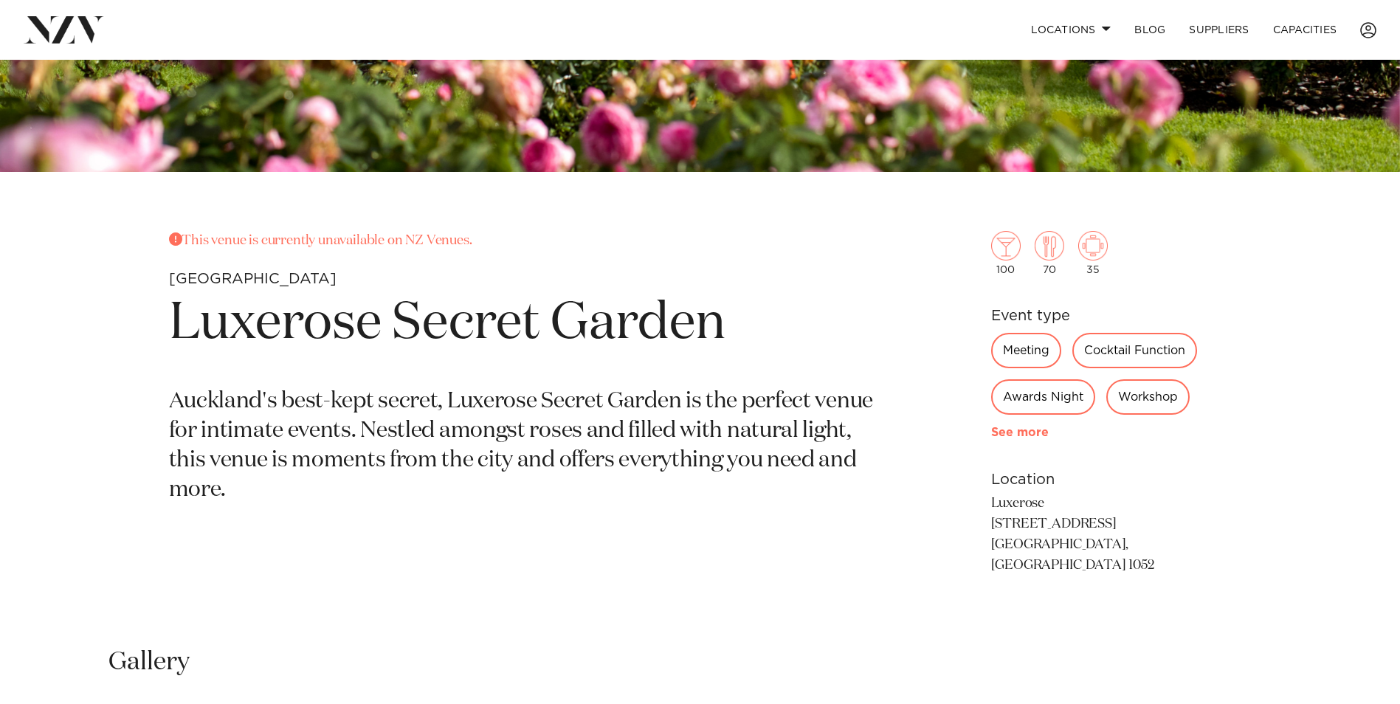
click at [1011, 432] on link "See more" at bounding box center [1048, 432] width 115 height 12
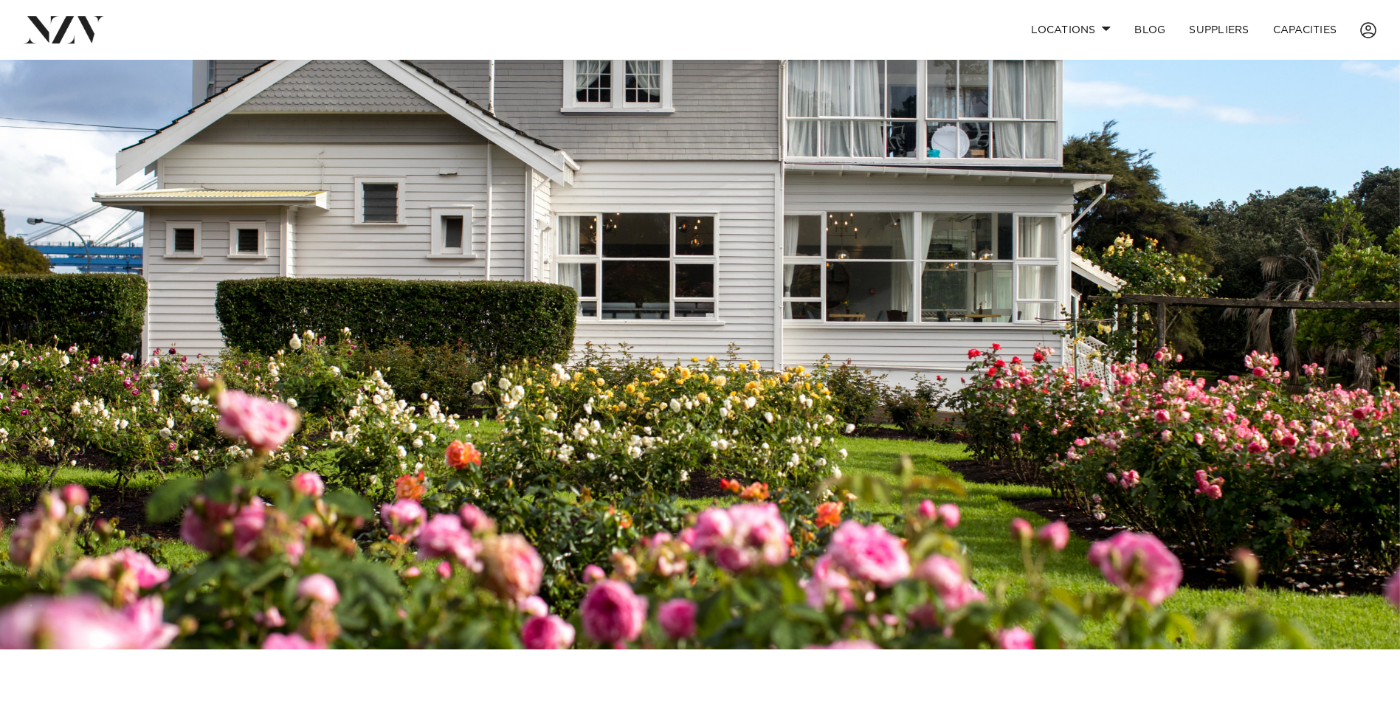
scroll to position [0, 0]
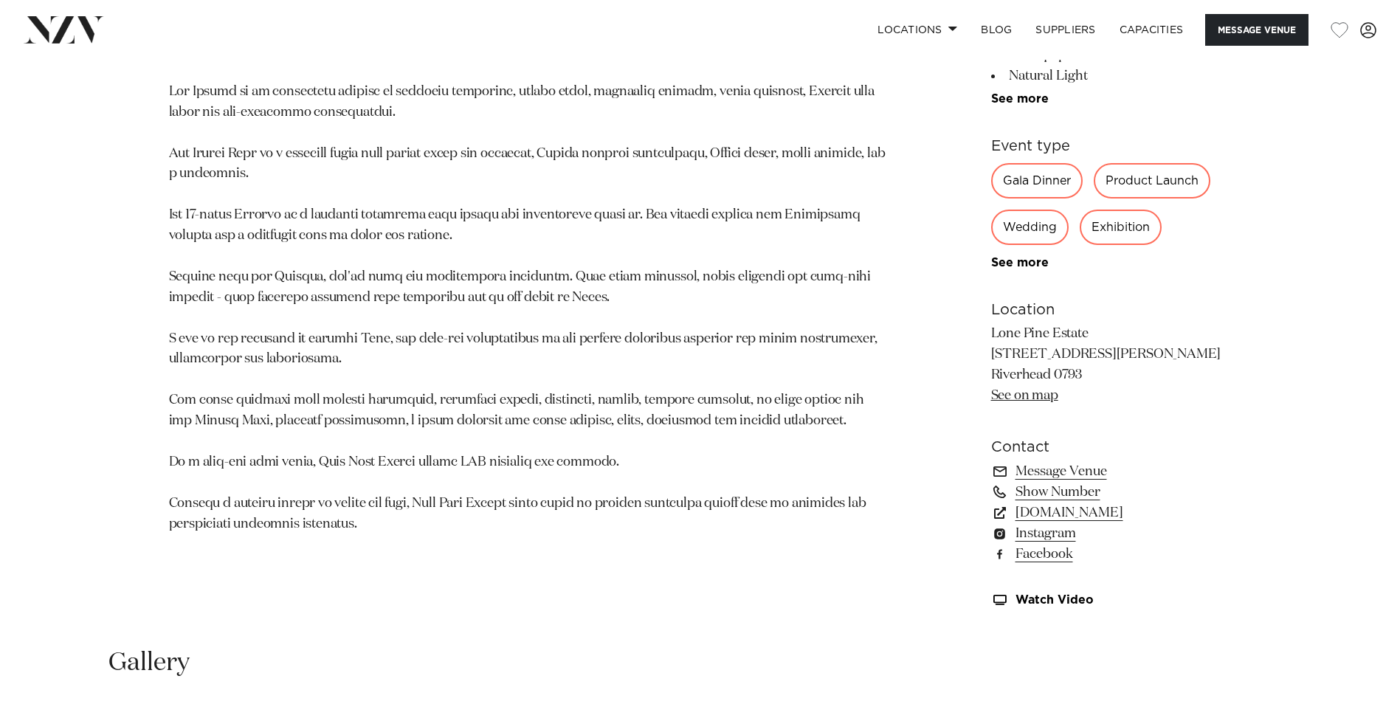
scroll to position [903, 0]
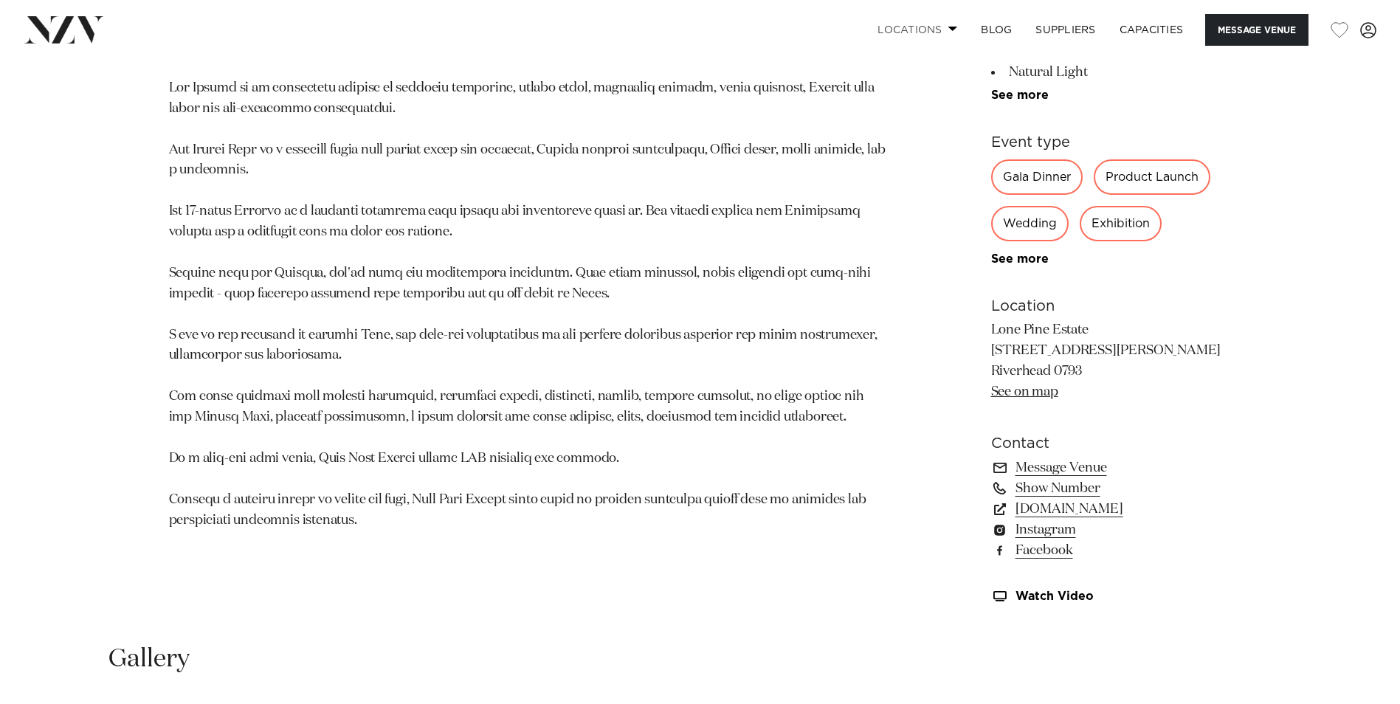
click at [952, 29] on span at bounding box center [953, 28] width 10 height 5
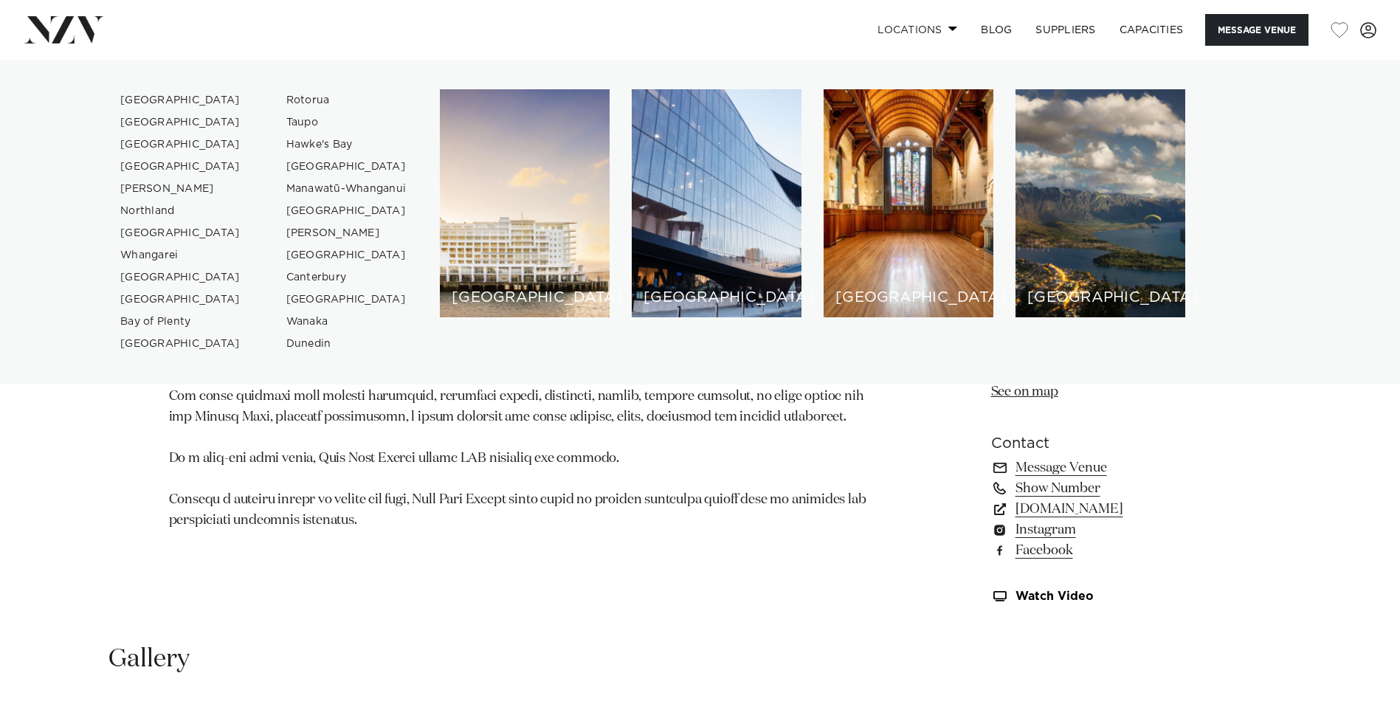
click at [952, 29] on span at bounding box center [953, 28] width 10 height 5
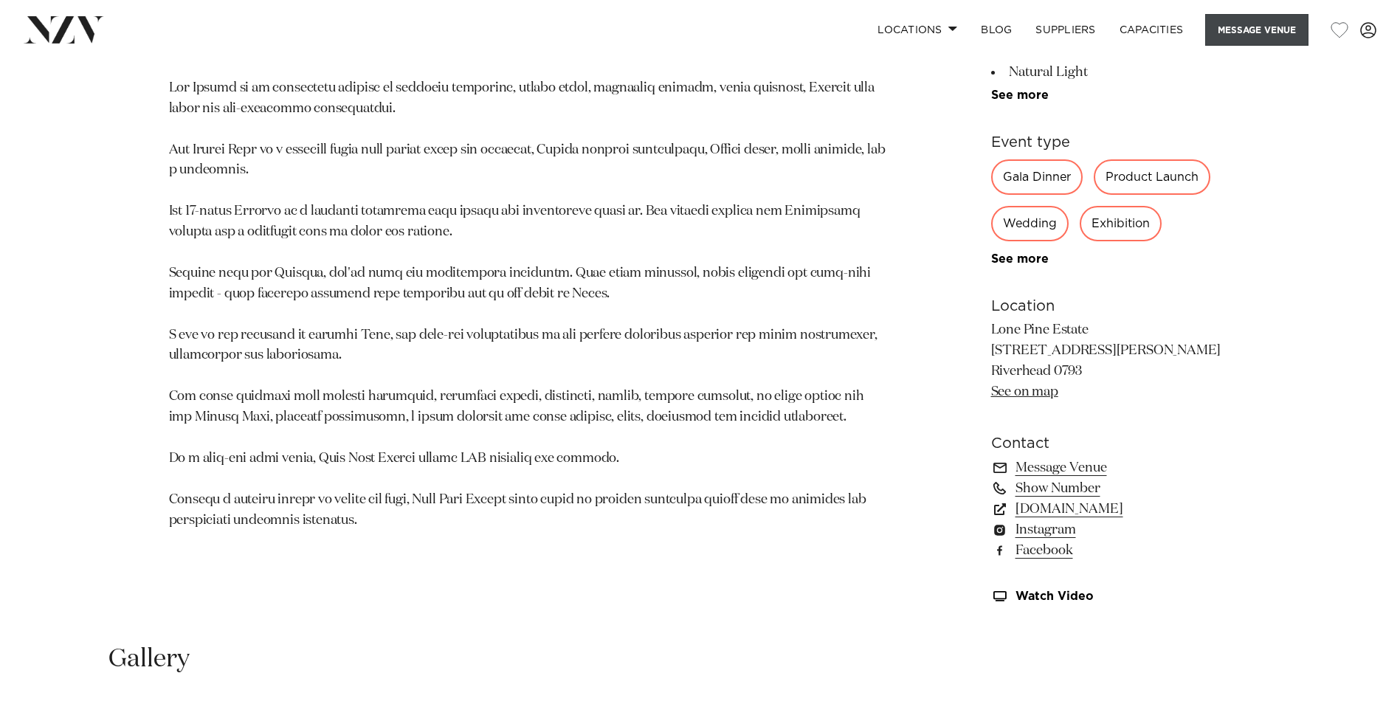
click at [1230, 27] on button "Message Venue" at bounding box center [1256, 30] width 103 height 32
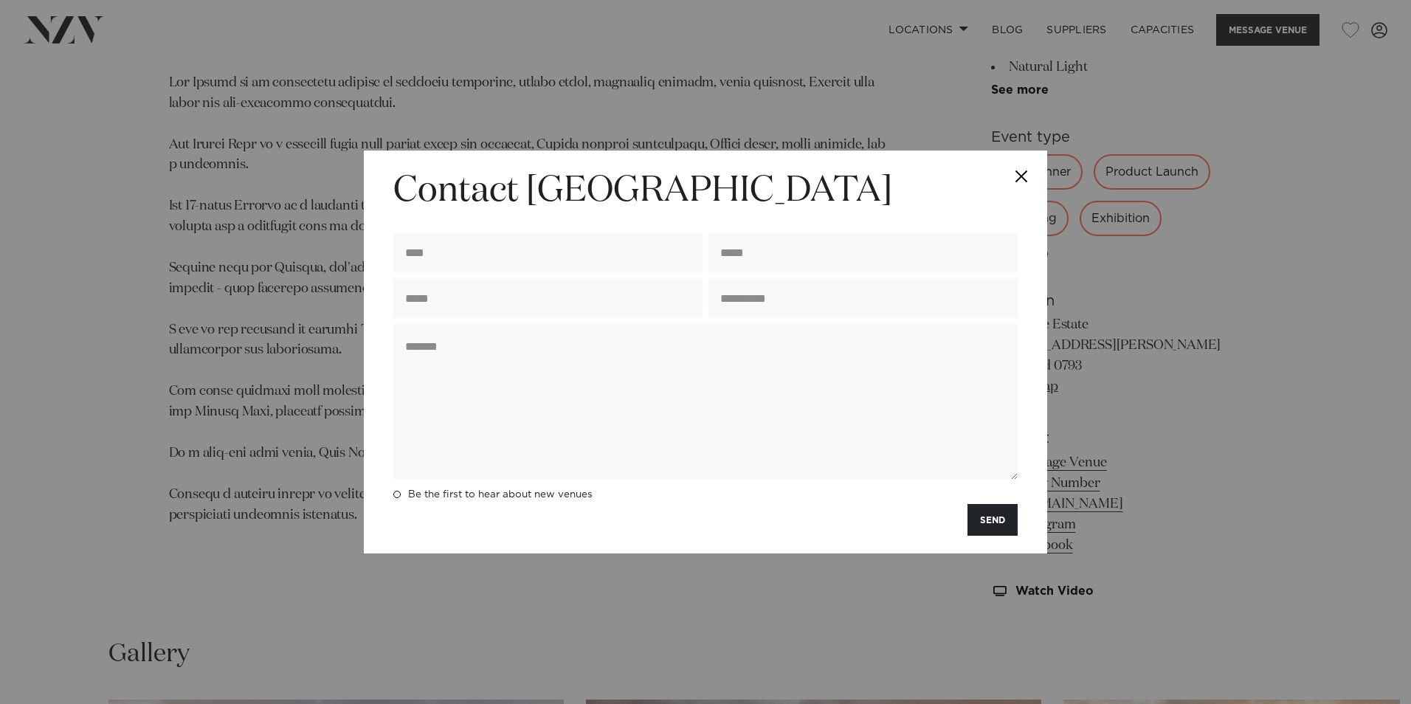
click at [1027, 175] on button "Close" at bounding box center [1021, 177] width 52 height 52
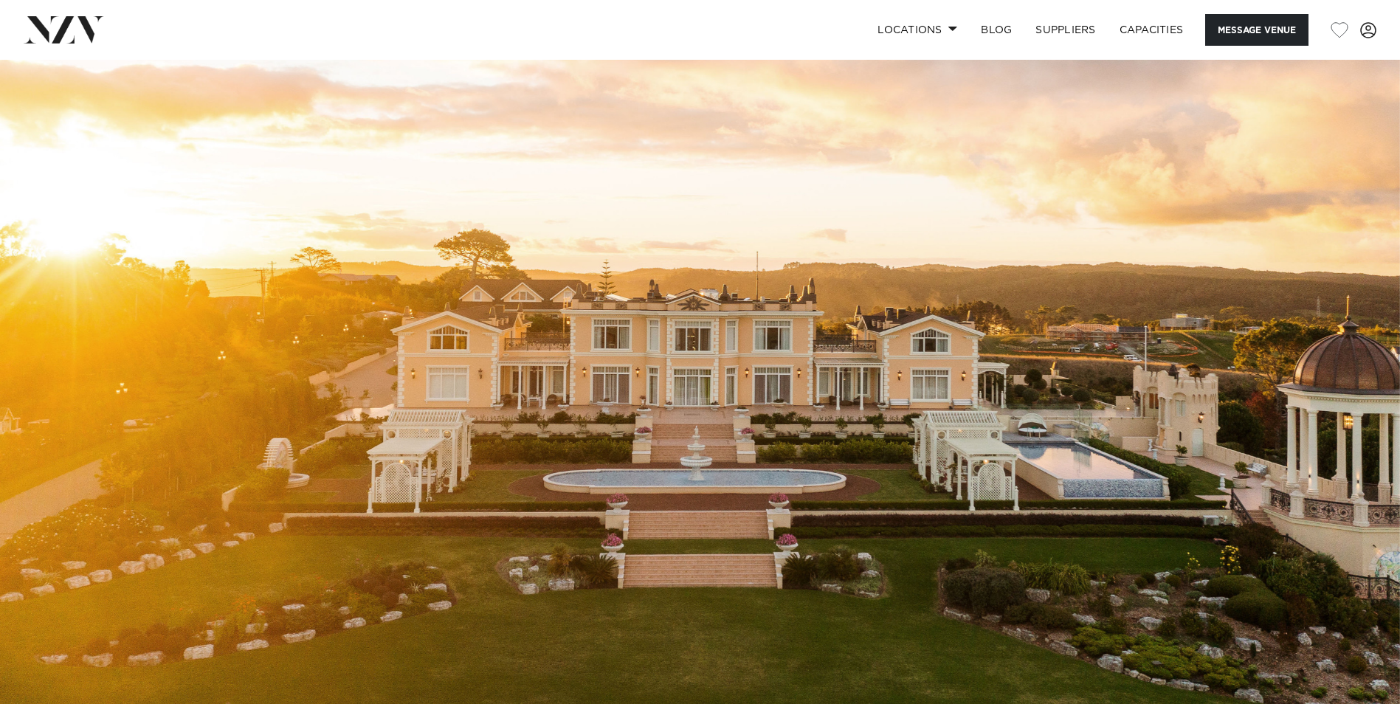
scroll to position [260, 0]
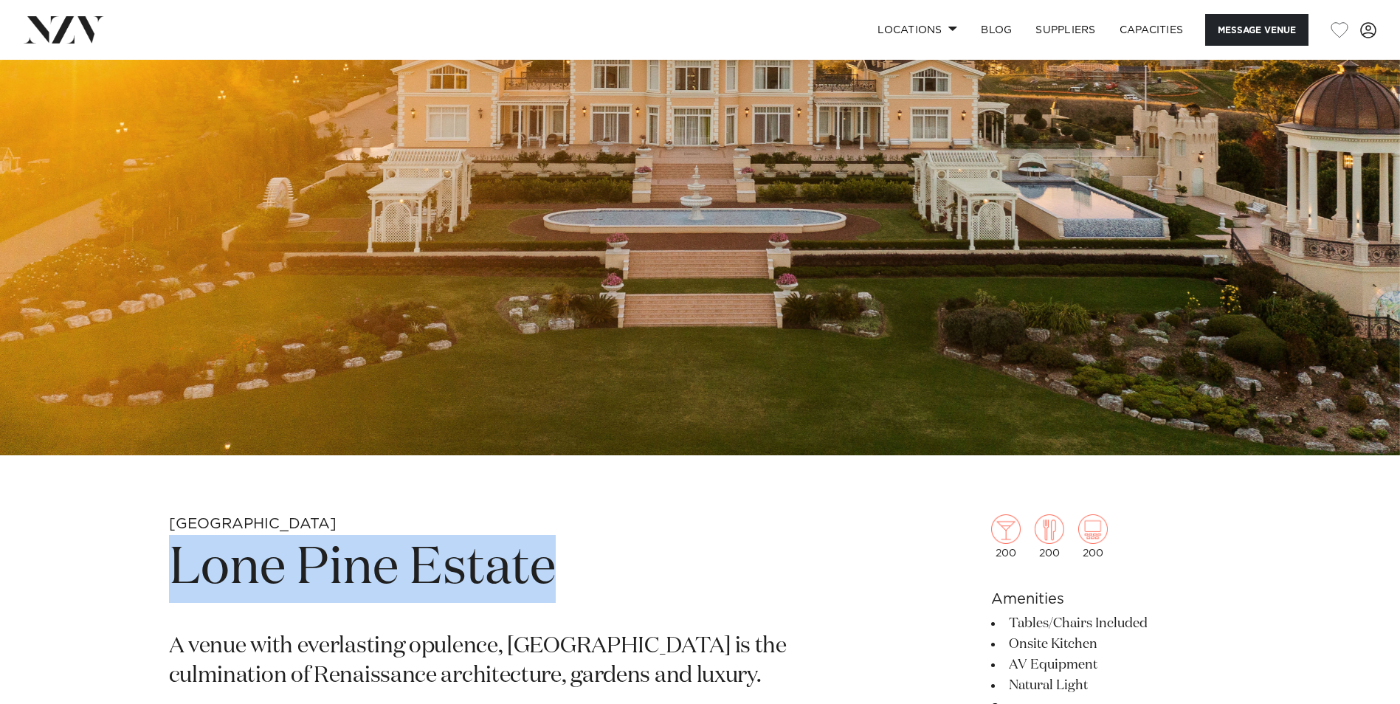
drag, startPoint x: 573, startPoint y: 584, endPoint x: 182, endPoint y: 553, distance: 392.2
click at [182, 553] on h1 "Lone Pine Estate" at bounding box center [527, 569] width 717 height 68
copy h1 "Lone Pine Estate"
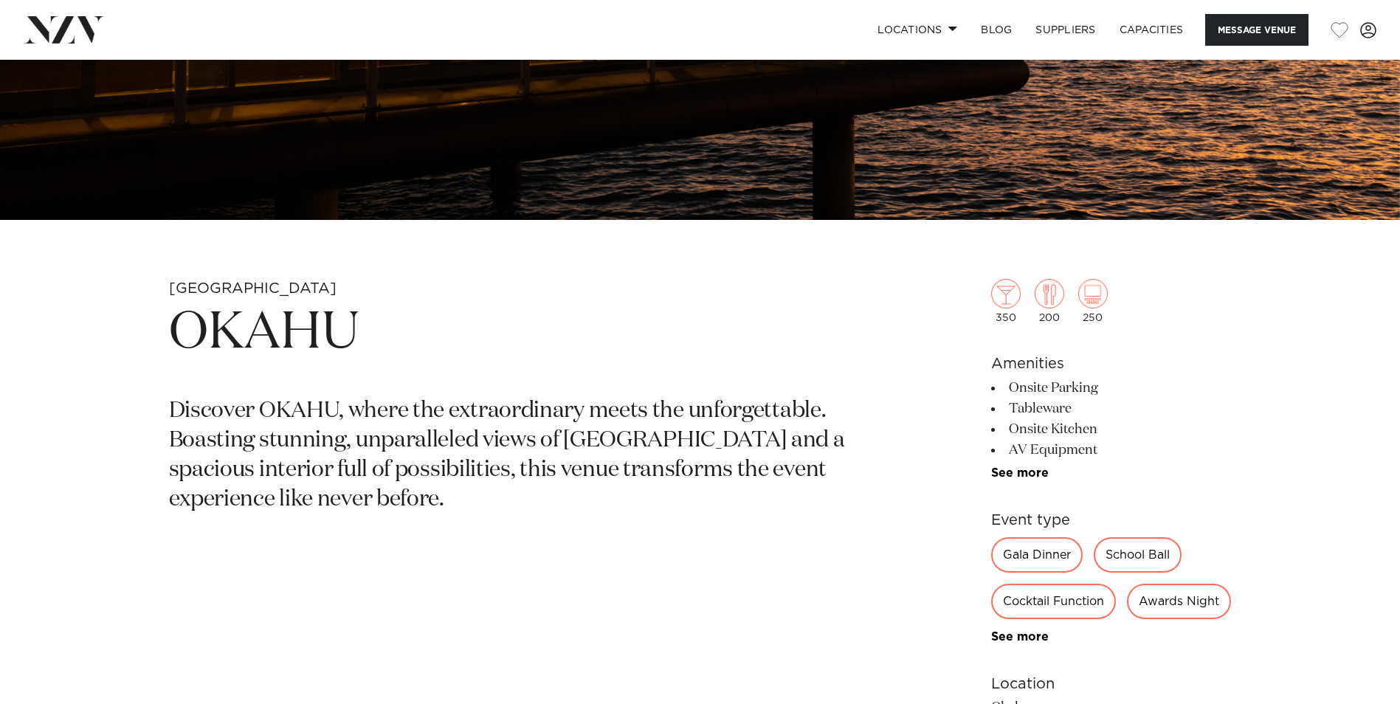
scroll to position [451, 0]
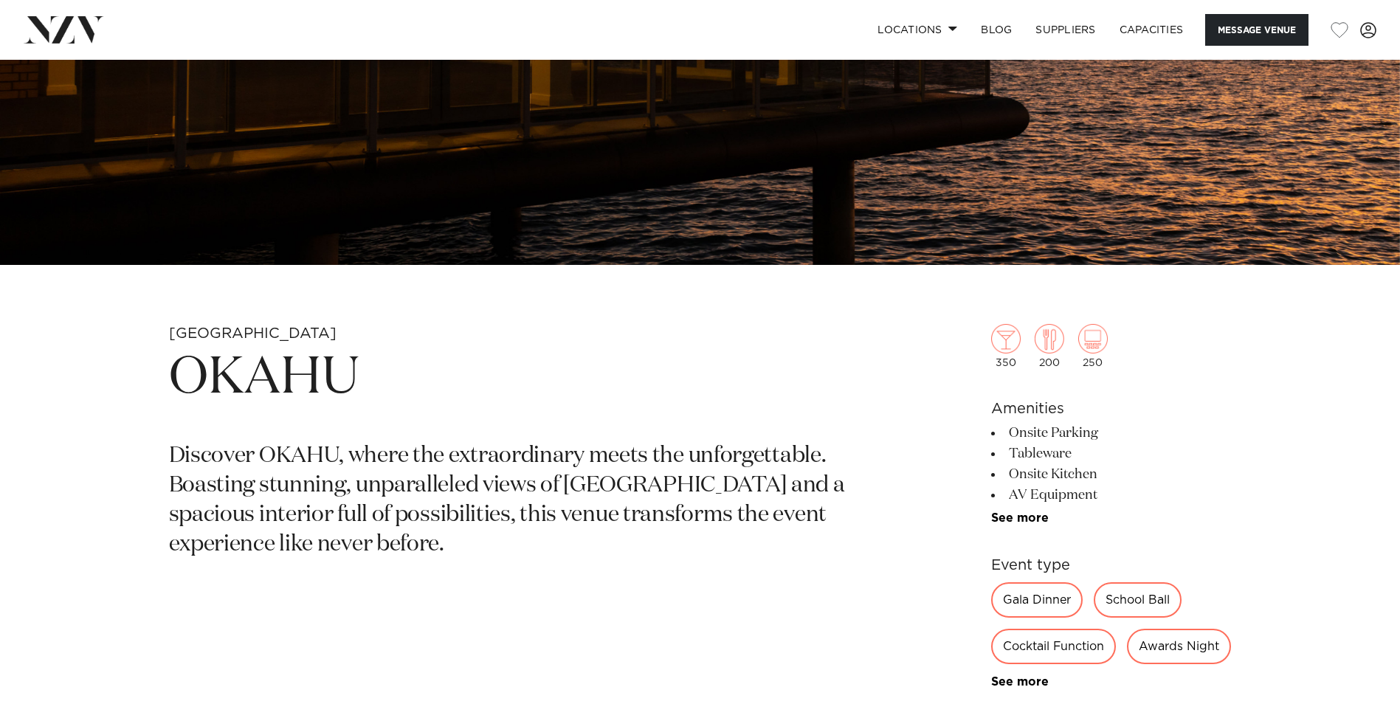
click at [257, 353] on h1 "OKAHU" at bounding box center [527, 379] width 717 height 68
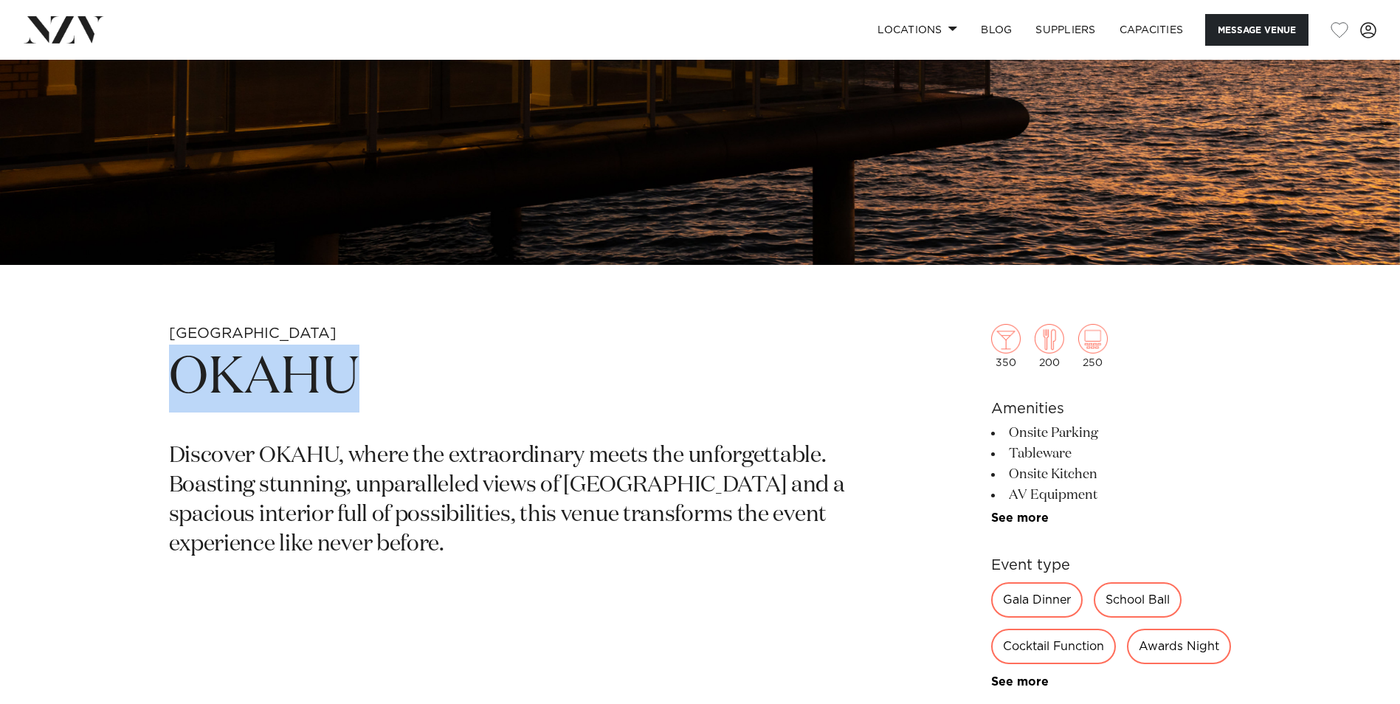
click at [257, 353] on h1 "OKAHU" at bounding box center [527, 379] width 717 height 68
copy h1 "OKAHU"
